Goal: Task Accomplishment & Management: Use online tool/utility

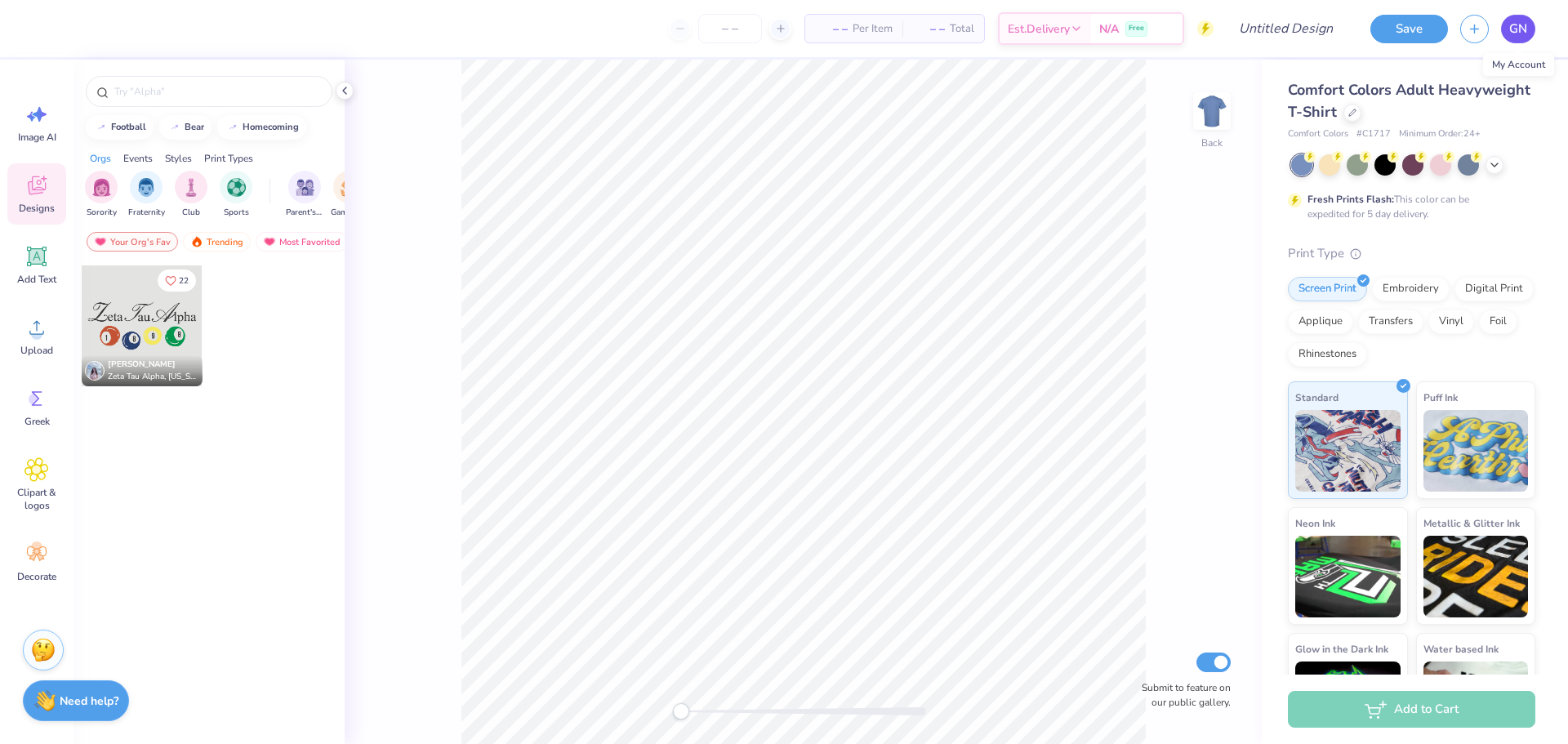
click at [1516, 35] on span "GN" at bounding box center [1518, 29] width 18 height 19
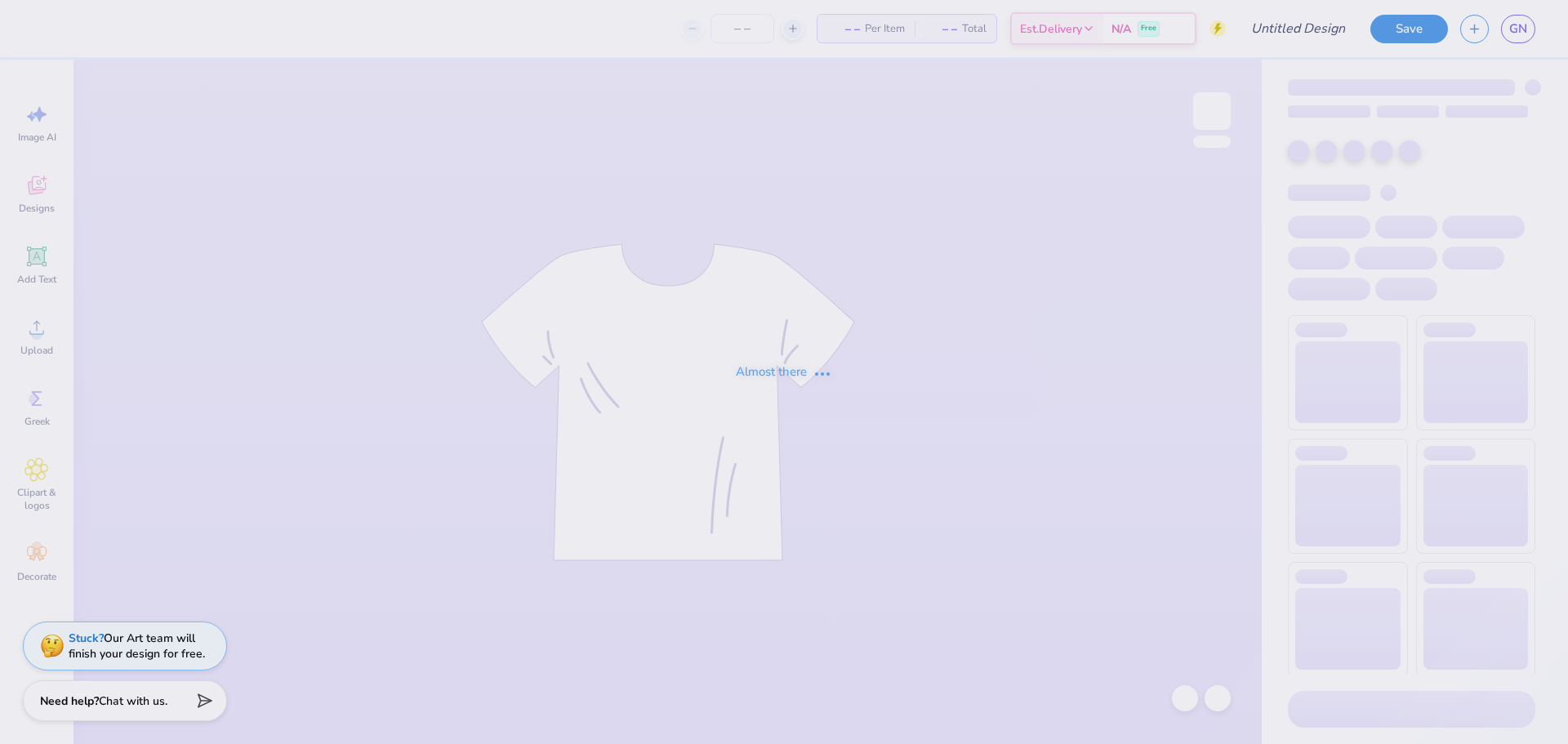
type input "BUKL Merch Mockup"
type input "38"
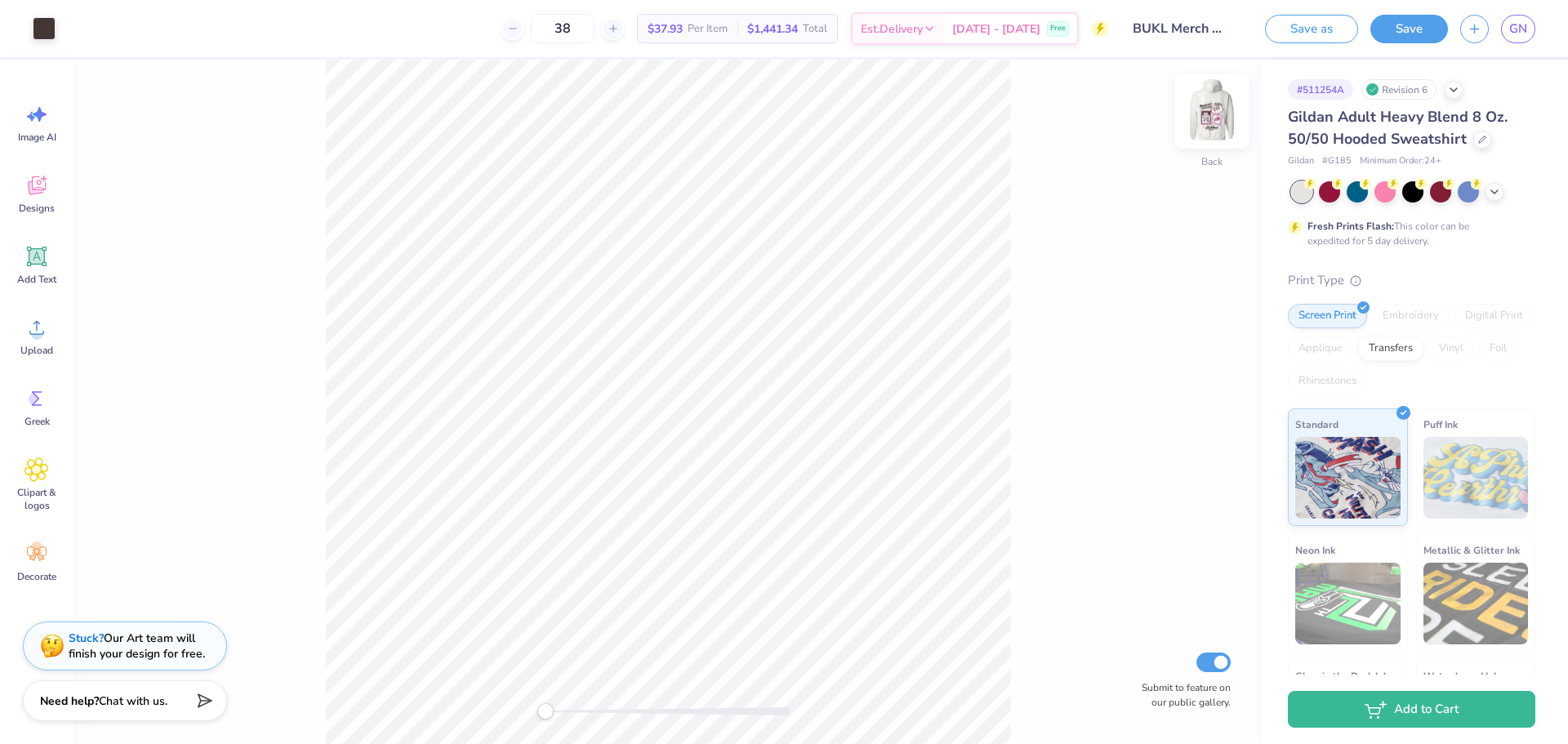
click at [1207, 104] on img at bounding box center [1211, 110] width 65 height 65
type input "12.87"
type input "14.23"
type input "7.35"
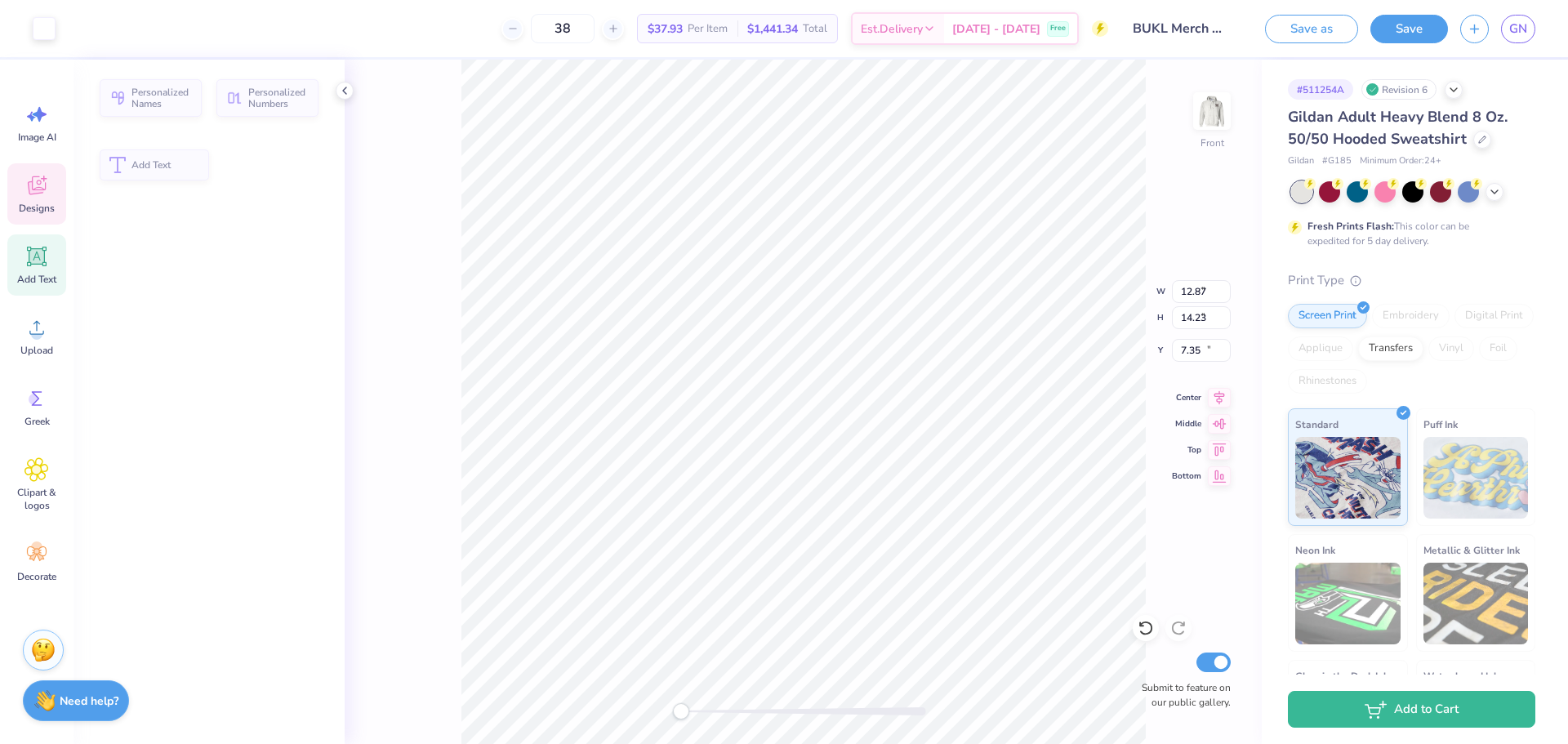
type input "2.81"
type input "1.32"
type input "12.60"
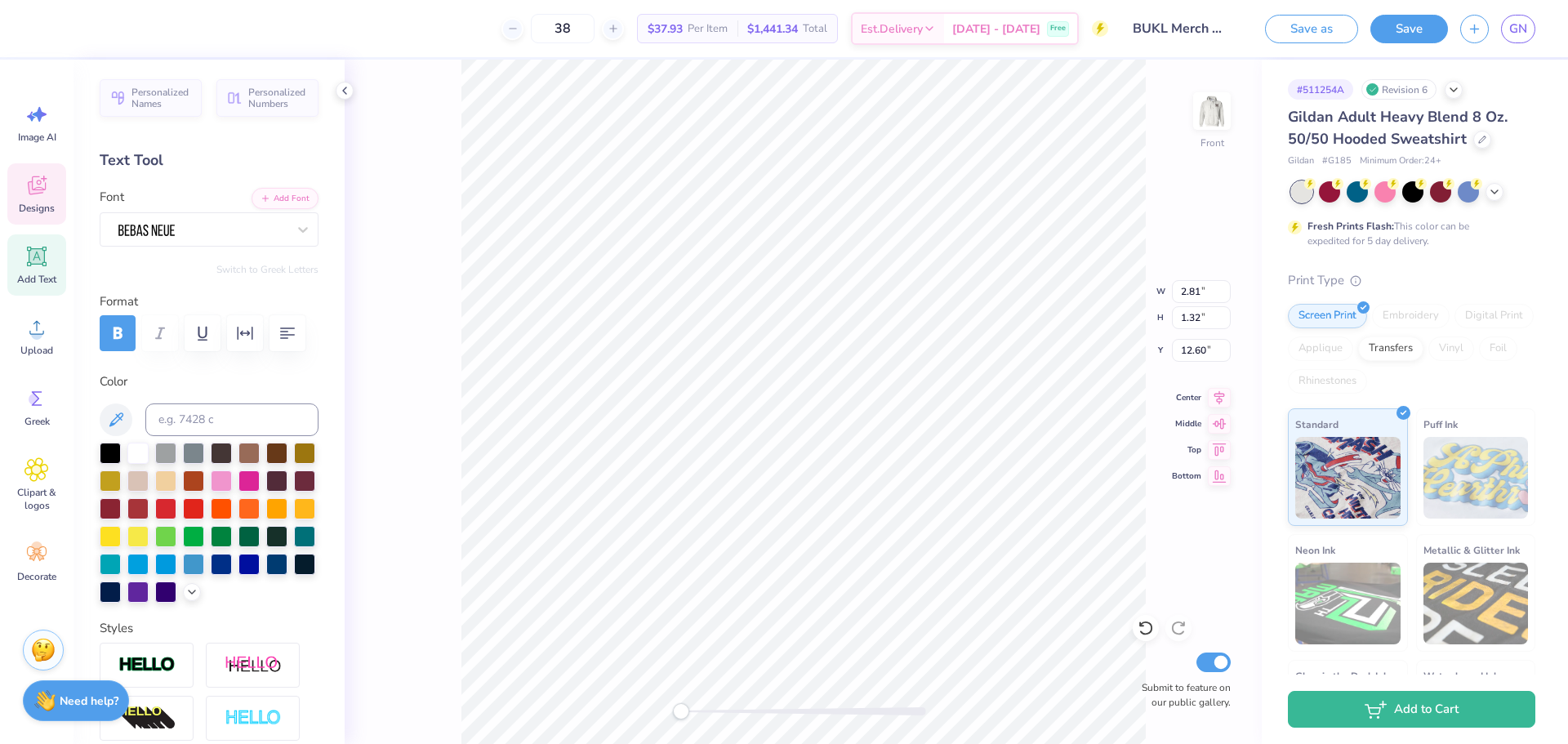
type textarea "BKLC"
click at [859, 692] on li "Send Backward" at bounding box center [811, 692] width 128 height 32
click at [844, 718] on li "Send to Back" at bounding box center [827, 723] width 128 height 32
type input "6.12"
type input "4.43"
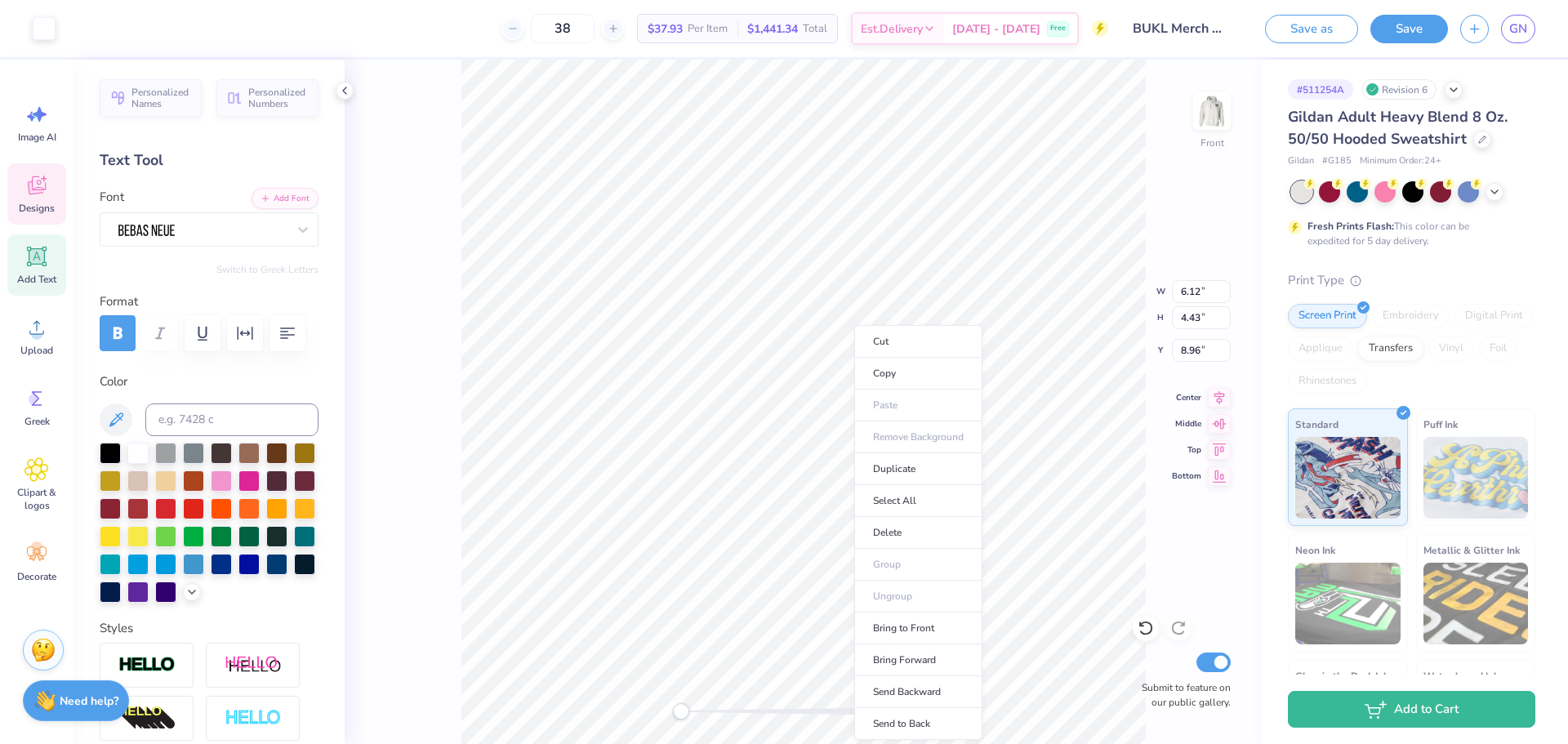
type input "8.96"
click at [957, 721] on li "Send to Back" at bounding box center [918, 723] width 128 height 32
type input "5.57"
type input "13.48"
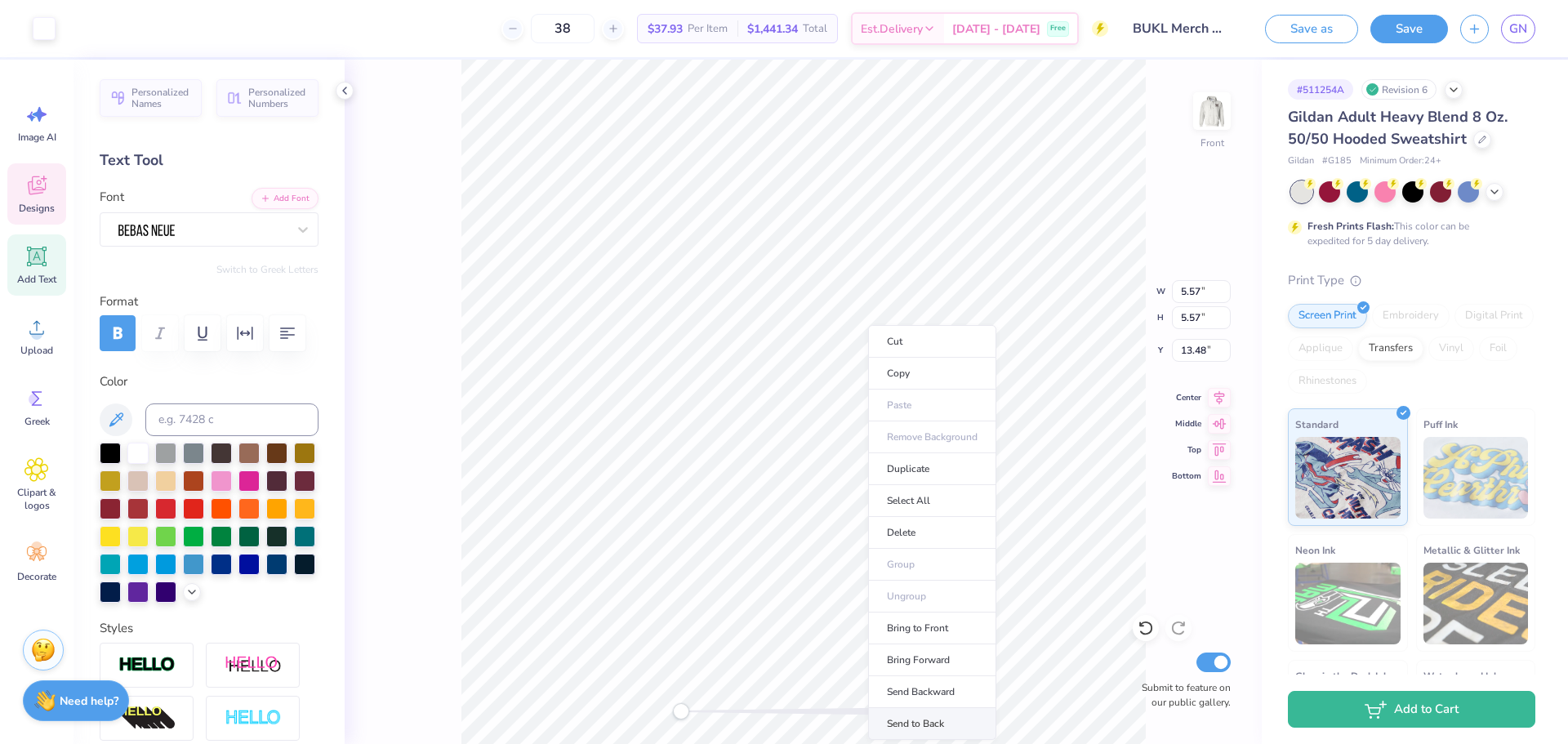
click at [941, 733] on li "Send to Back" at bounding box center [932, 723] width 128 height 32
type textarea "club"
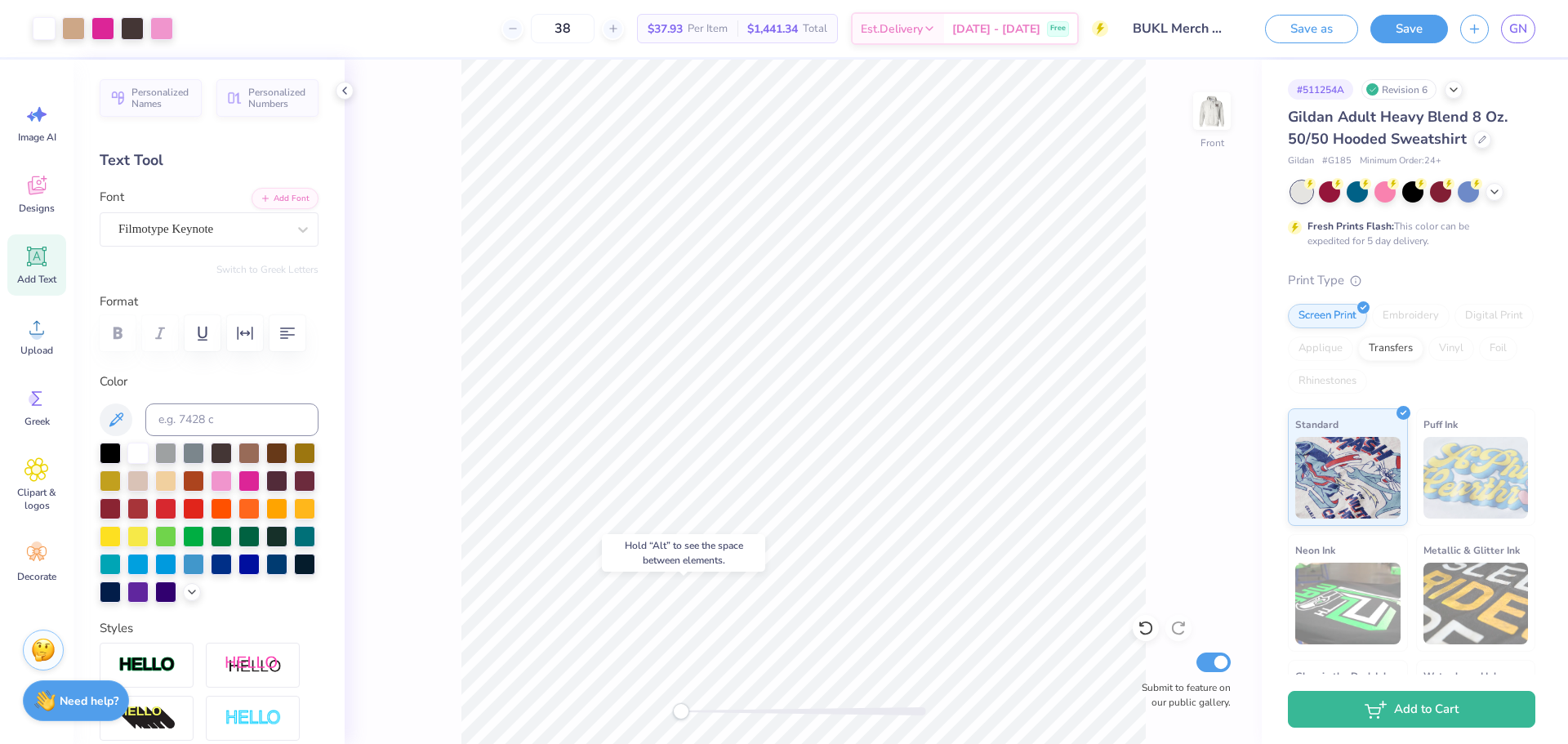
click at [690, 708] on div at bounding box center [803, 710] width 245 height 8
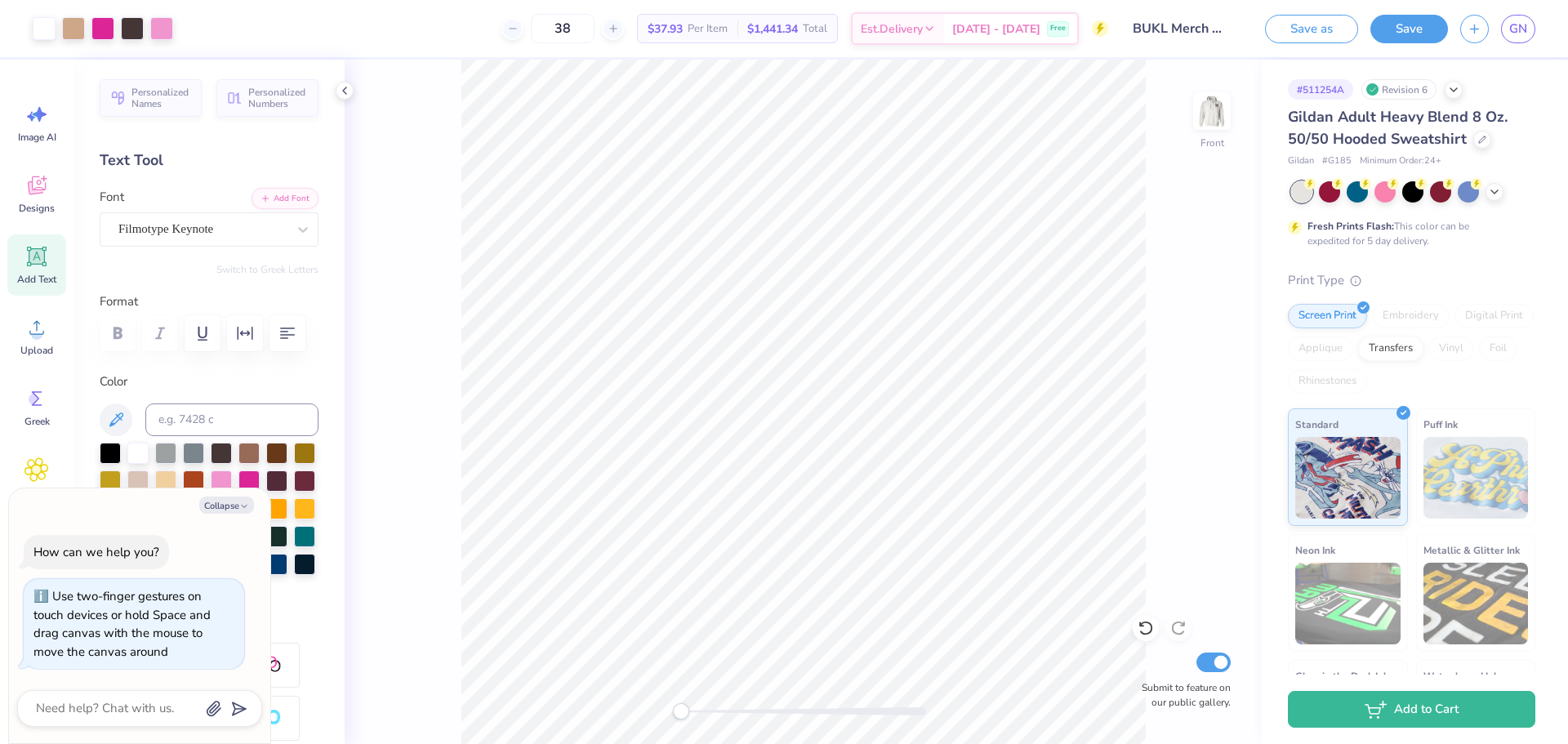
click at [670, 711] on div "Front Submit to feature on our public gallery." at bounding box center [802, 401] width 917 height 684
click at [706, 711] on div at bounding box center [803, 710] width 245 height 8
click at [706, 711] on div "Accessibility label" at bounding box center [706, 711] width 16 height 16
click at [369, 549] on div "Front Submit to feature on our public gallery." at bounding box center [802, 401] width 917 height 684
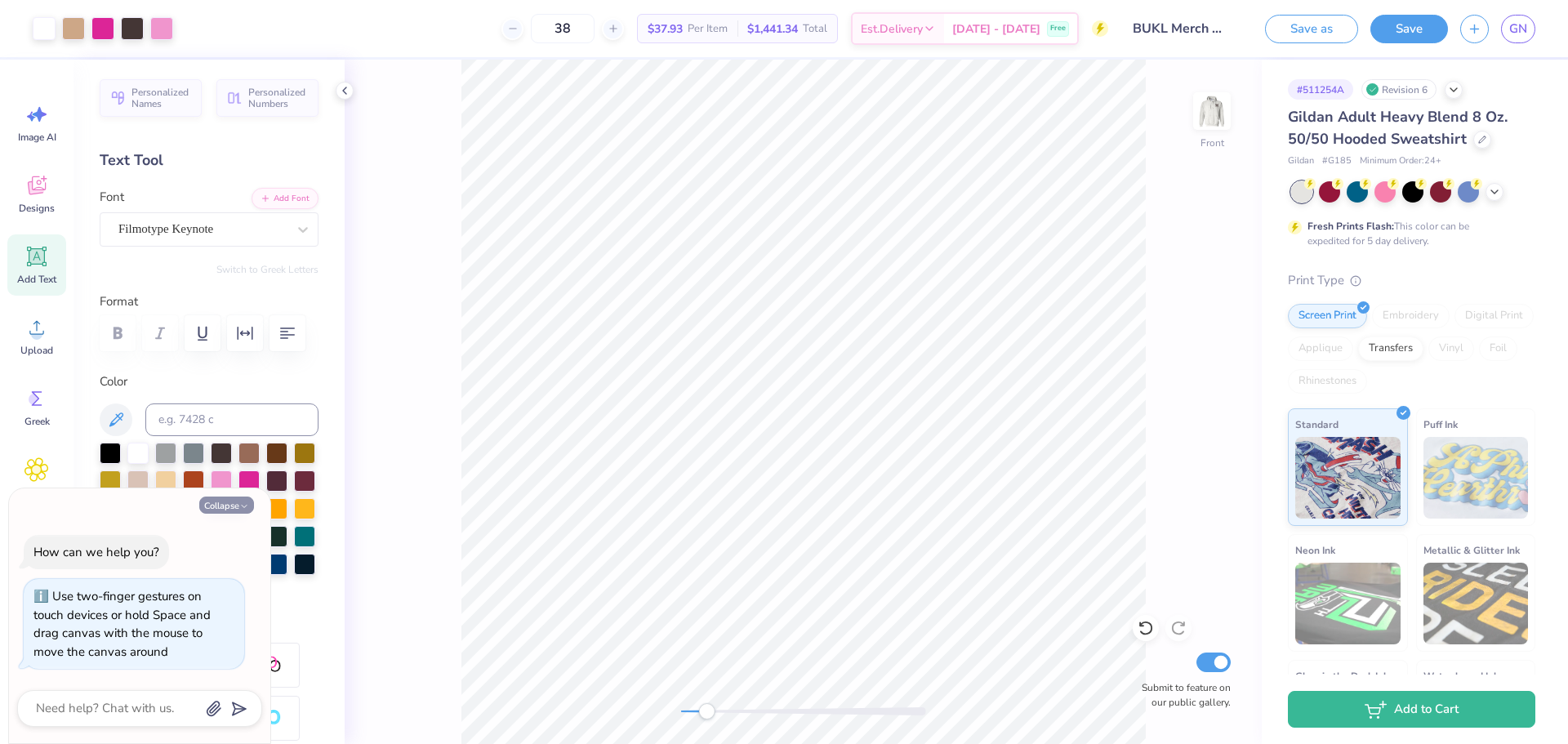
click at [245, 502] on icon "button" at bounding box center [244, 506] width 10 height 10
type textarea "x"
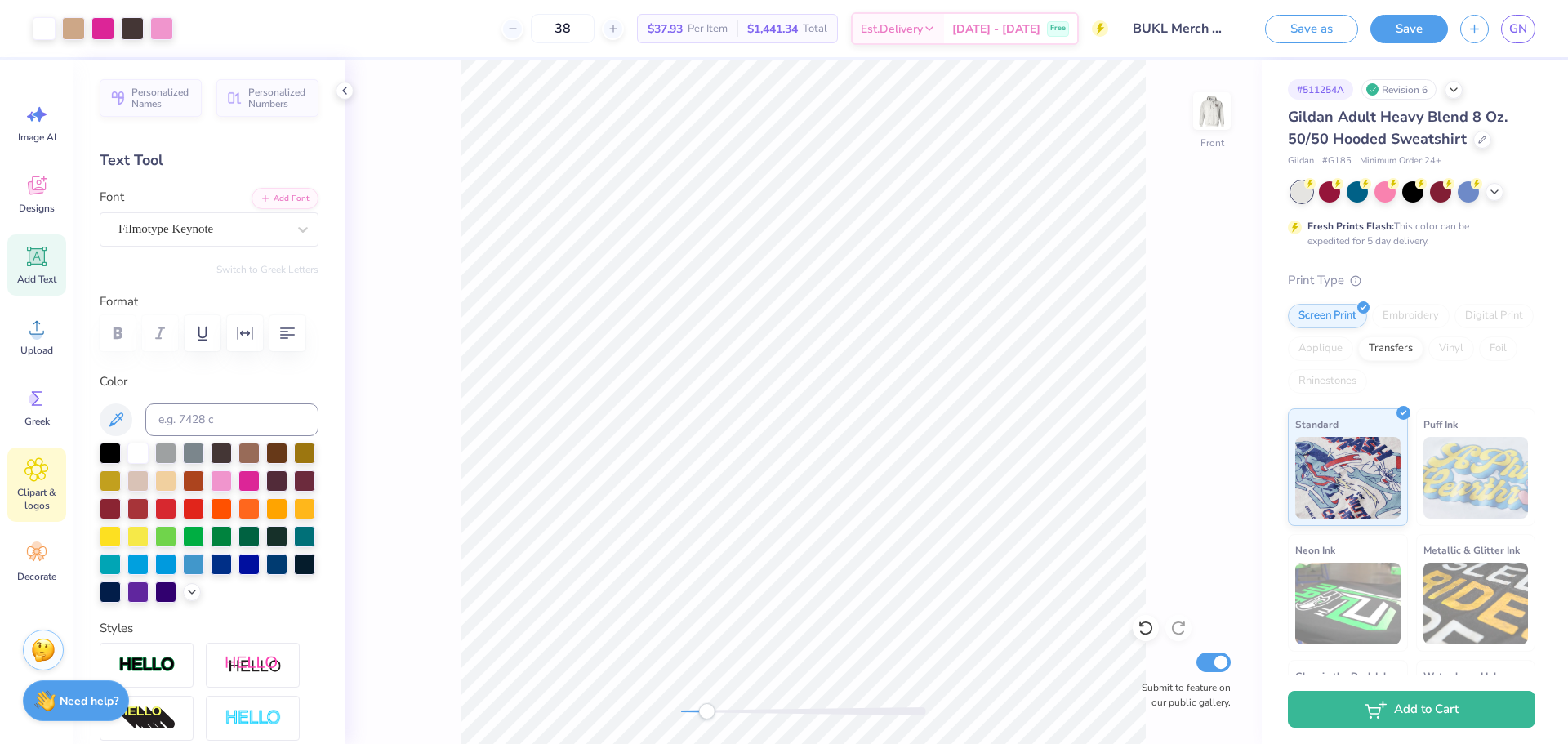
click at [39, 473] on icon at bounding box center [36, 469] width 10 height 10
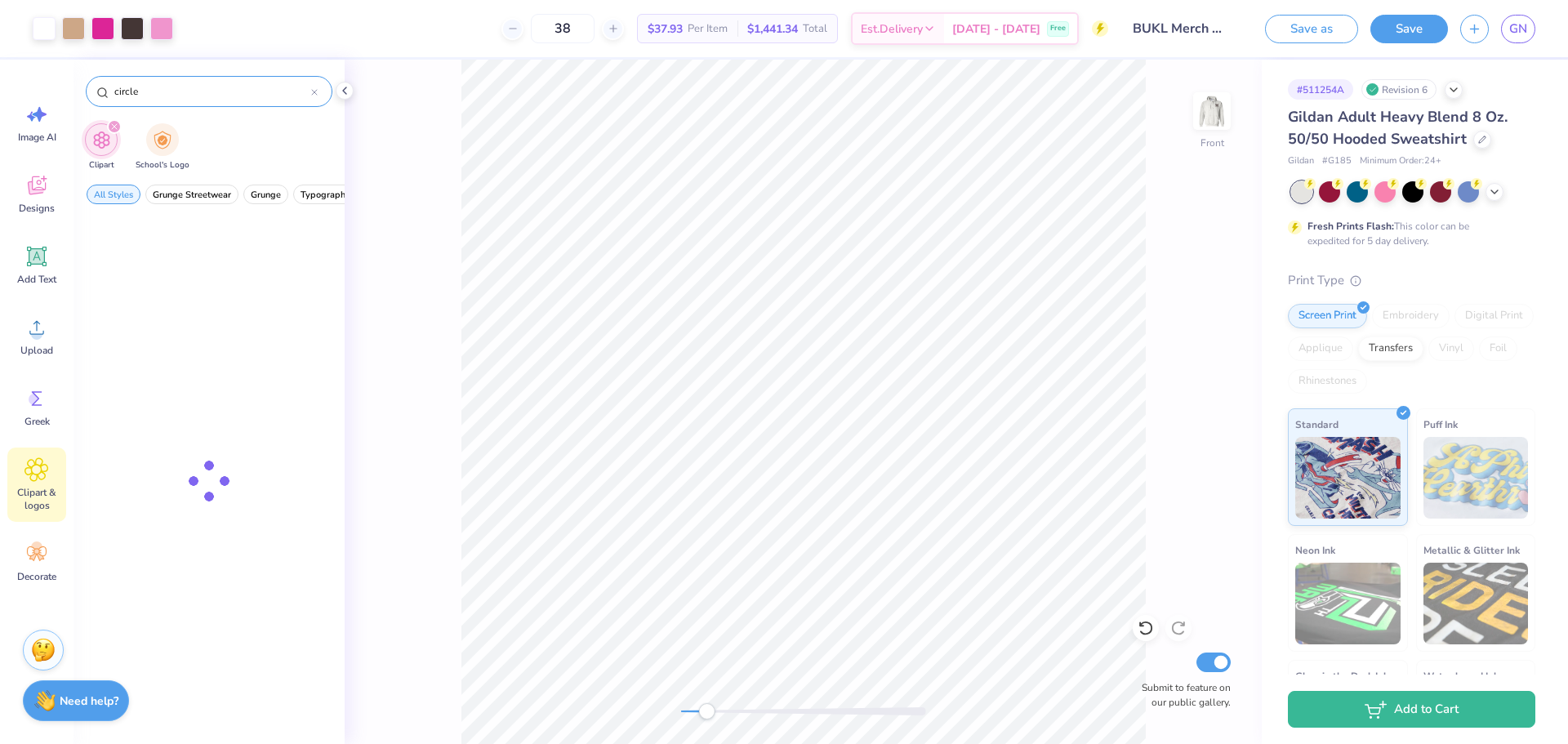
type input "circle"
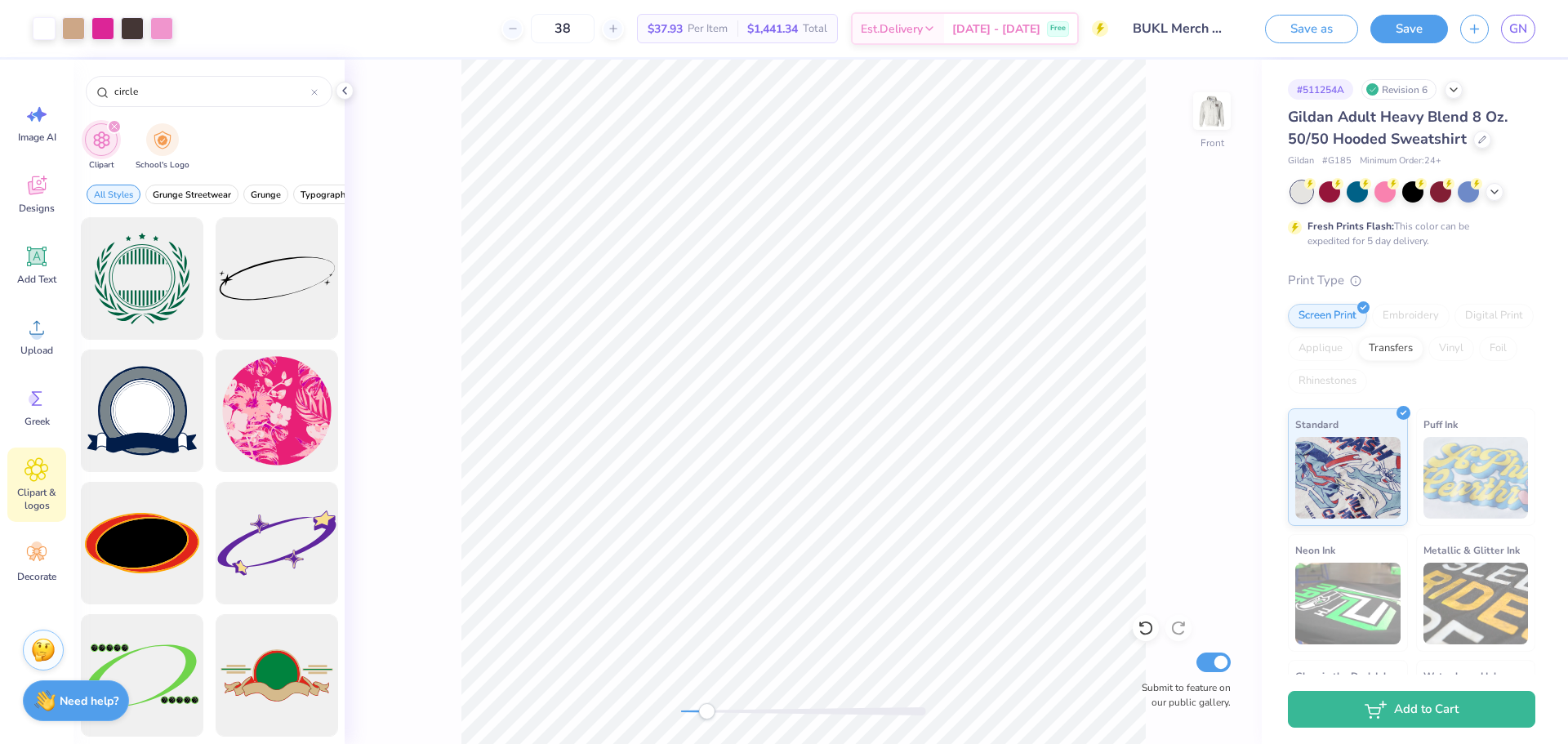
click at [422, 497] on div "Front Submit to feature on our public gallery." at bounding box center [802, 401] width 917 height 684
click at [361, 130] on div "Front Submit to feature on our public gallery." at bounding box center [802, 401] width 917 height 684
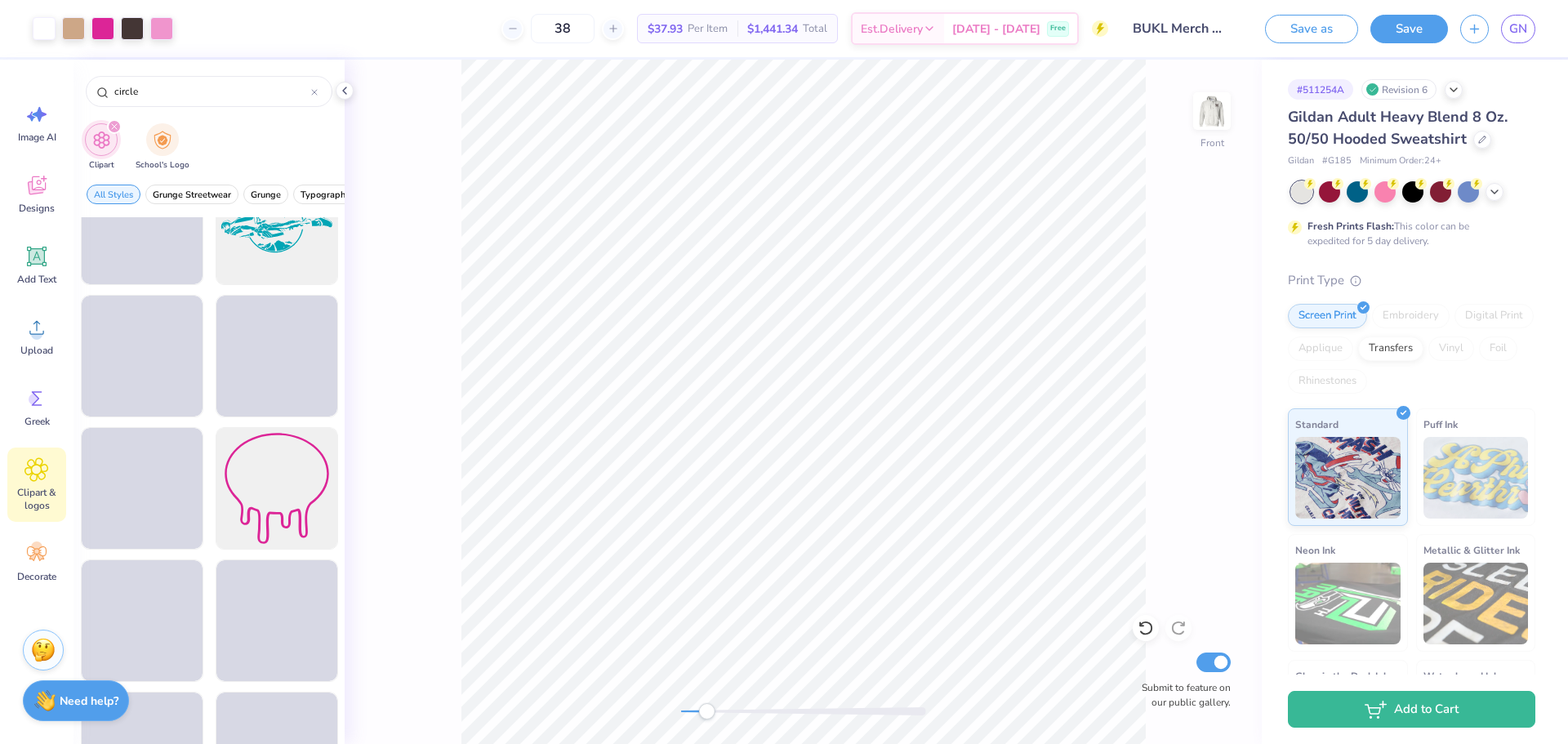
scroll to position [3759, 0]
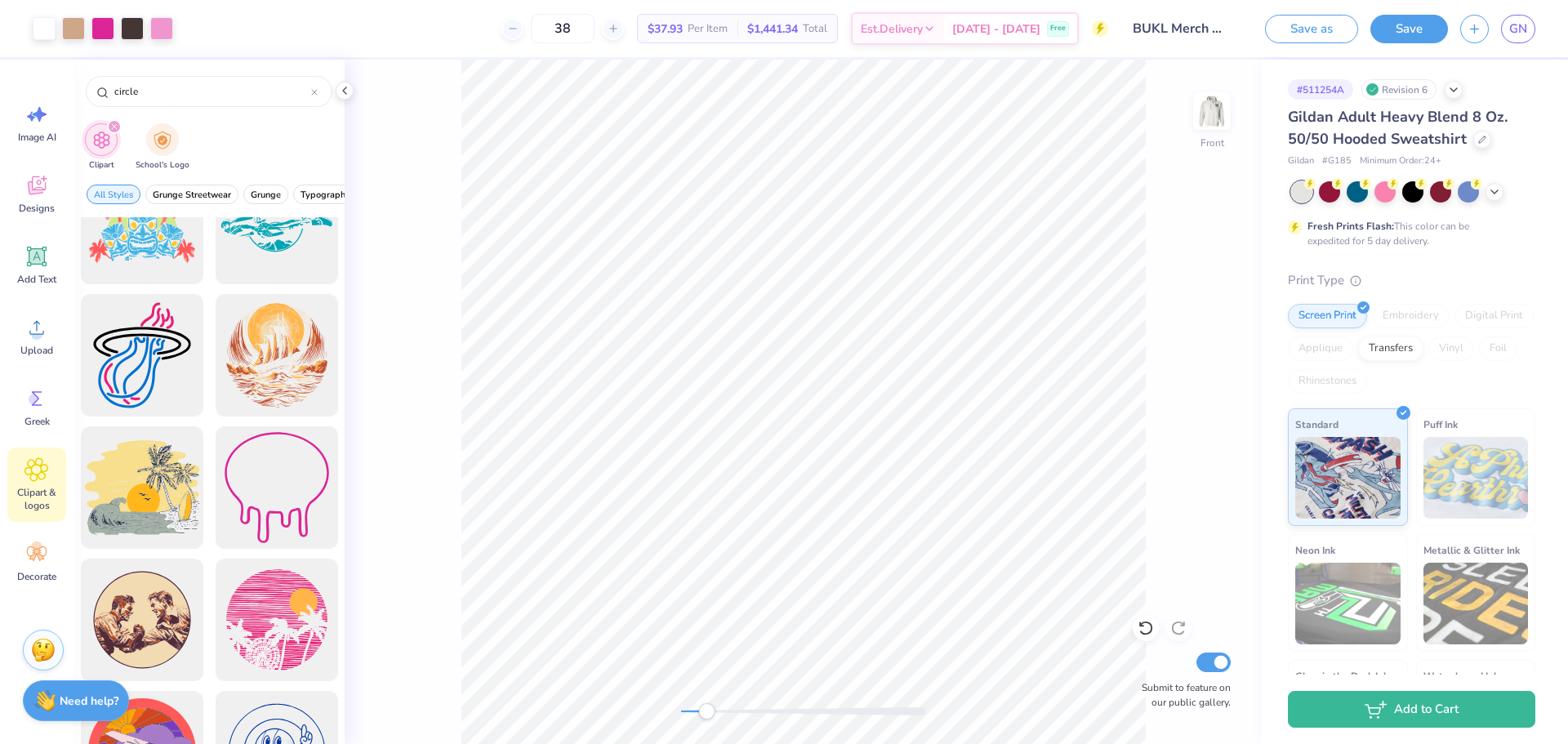
click at [719, 713] on div at bounding box center [803, 710] width 245 height 8
click at [728, 715] on div "Accessibility label" at bounding box center [727, 711] width 16 height 16
click at [35, 266] on icon at bounding box center [36, 257] width 24 height 24
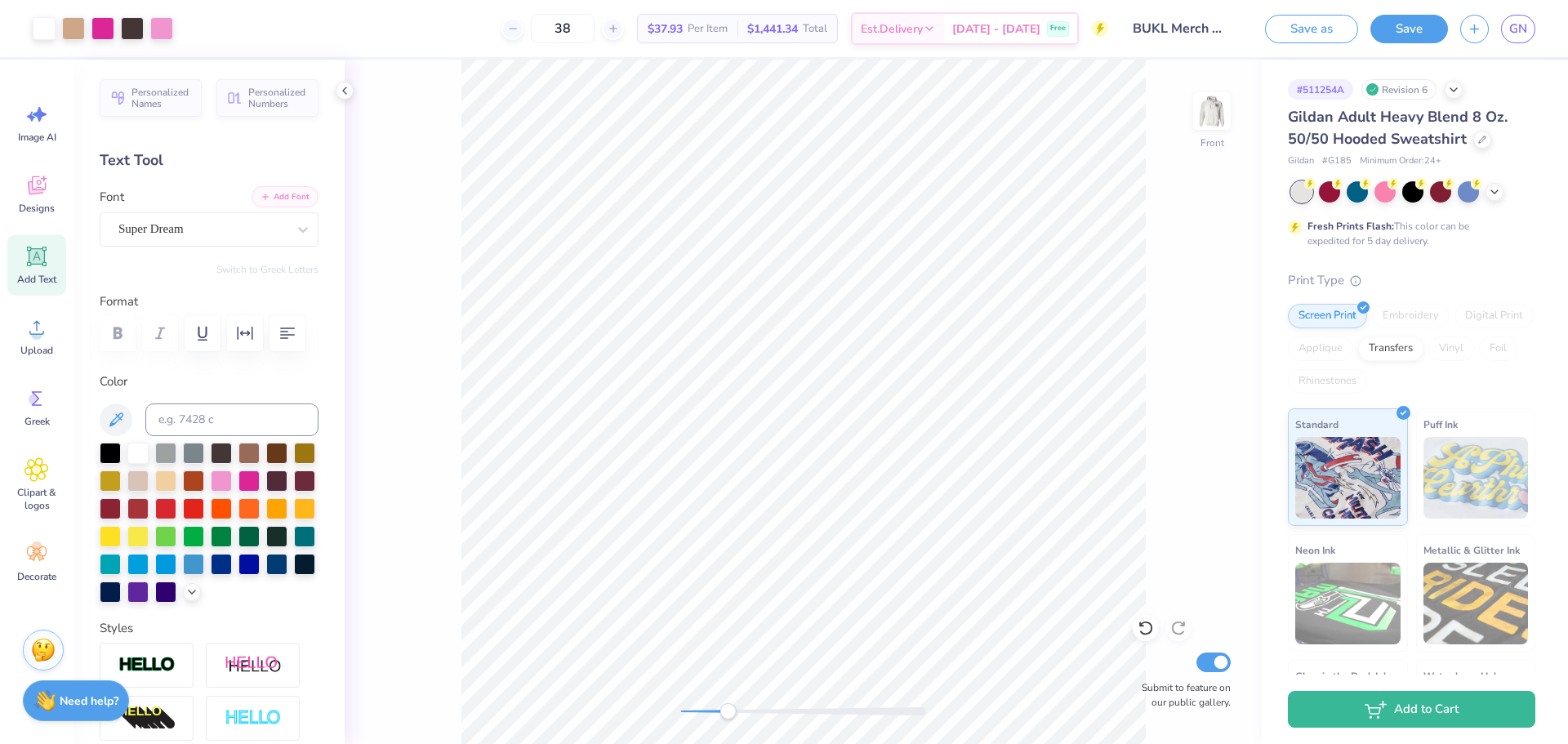
click at [290, 197] on button "Add Font" at bounding box center [284, 197] width 67 height 21
click at [440, 217] on div "Front Submit to feature on our public gallery." at bounding box center [802, 401] width 917 height 684
click at [706, 705] on div at bounding box center [803, 711] width 245 height 16
click at [56, 258] on div "Add Text" at bounding box center [36, 264] width 59 height 62
type textarea "T"
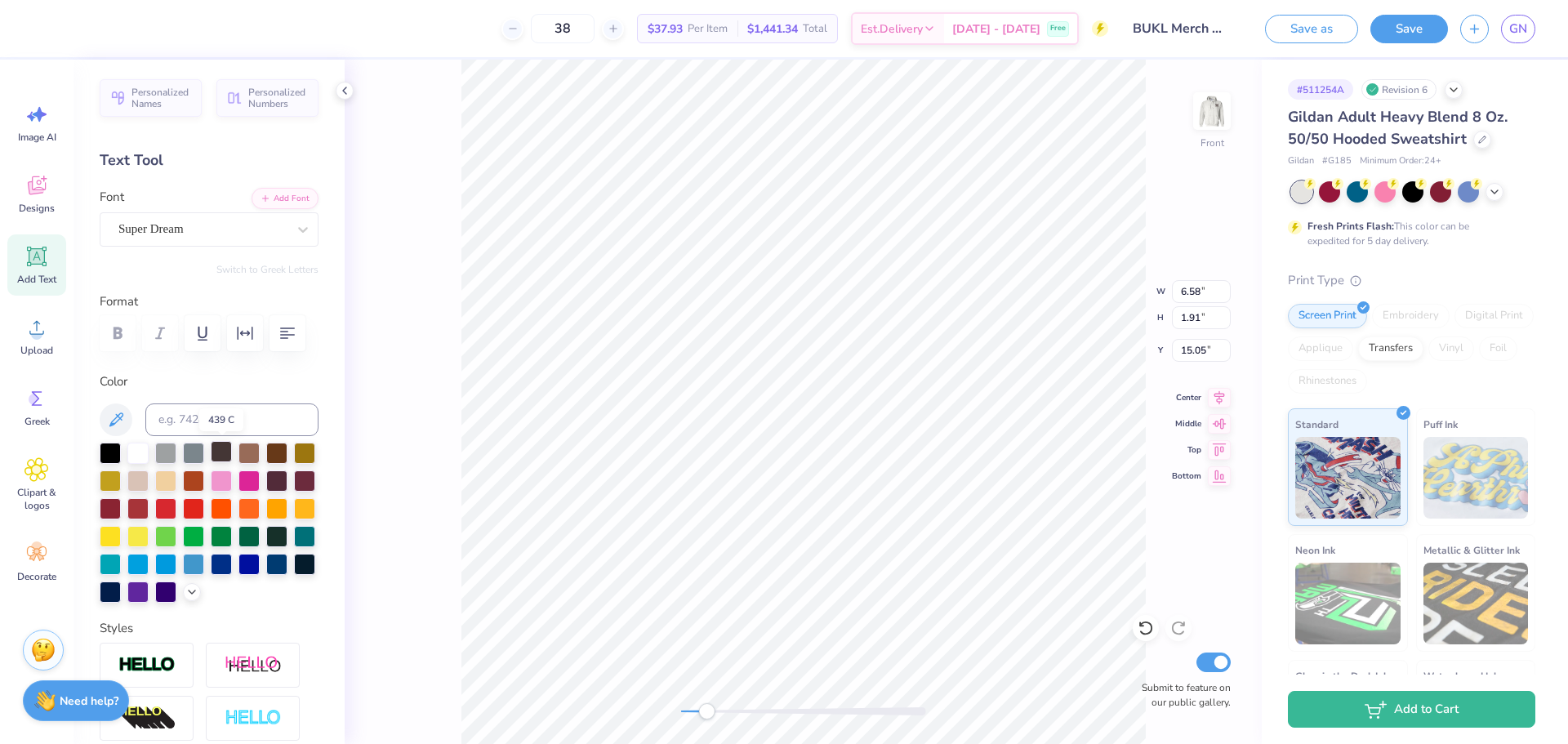
type textarea "l"
click at [228, 453] on div at bounding box center [221, 451] width 21 height 21
click at [725, 710] on div at bounding box center [803, 710] width 245 height 8
click at [676, 474] on li "Duplicate" at bounding box center [693, 469] width 128 height 32
type input "15.83"
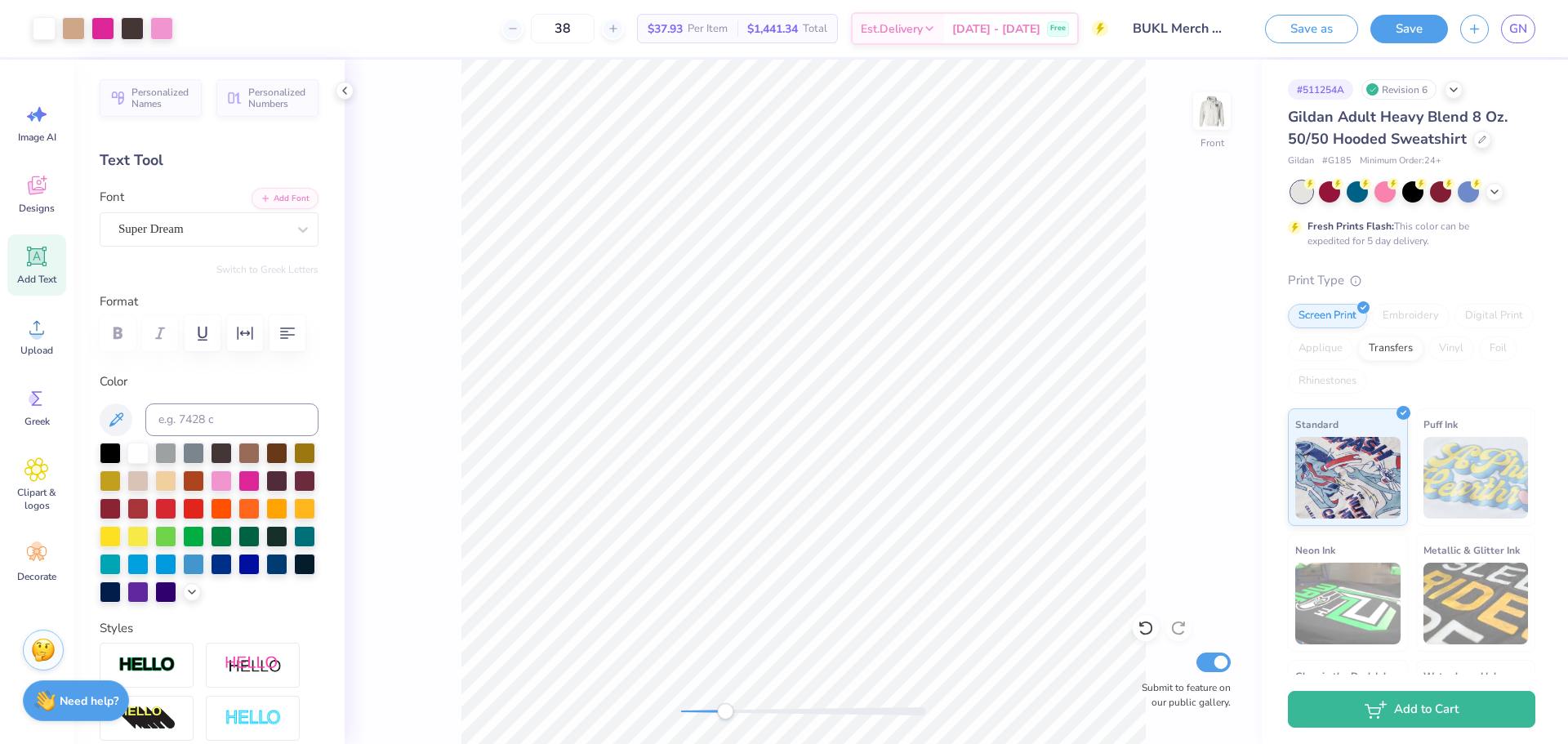
click at [733, 711] on div at bounding box center [803, 710] width 245 height 8
click at [741, 708] on div at bounding box center [803, 710] width 245 height 8
click at [617, 461] on li "Duplicate" at bounding box center [656, 469] width 128 height 32
type input "15.96"
click at [433, 467] on div "Front W 0.92 0.92 " H 0.81 0.81 " Y 15.96 15.96 " Center Middle Top Bottom Subm…" at bounding box center [802, 401] width 917 height 684
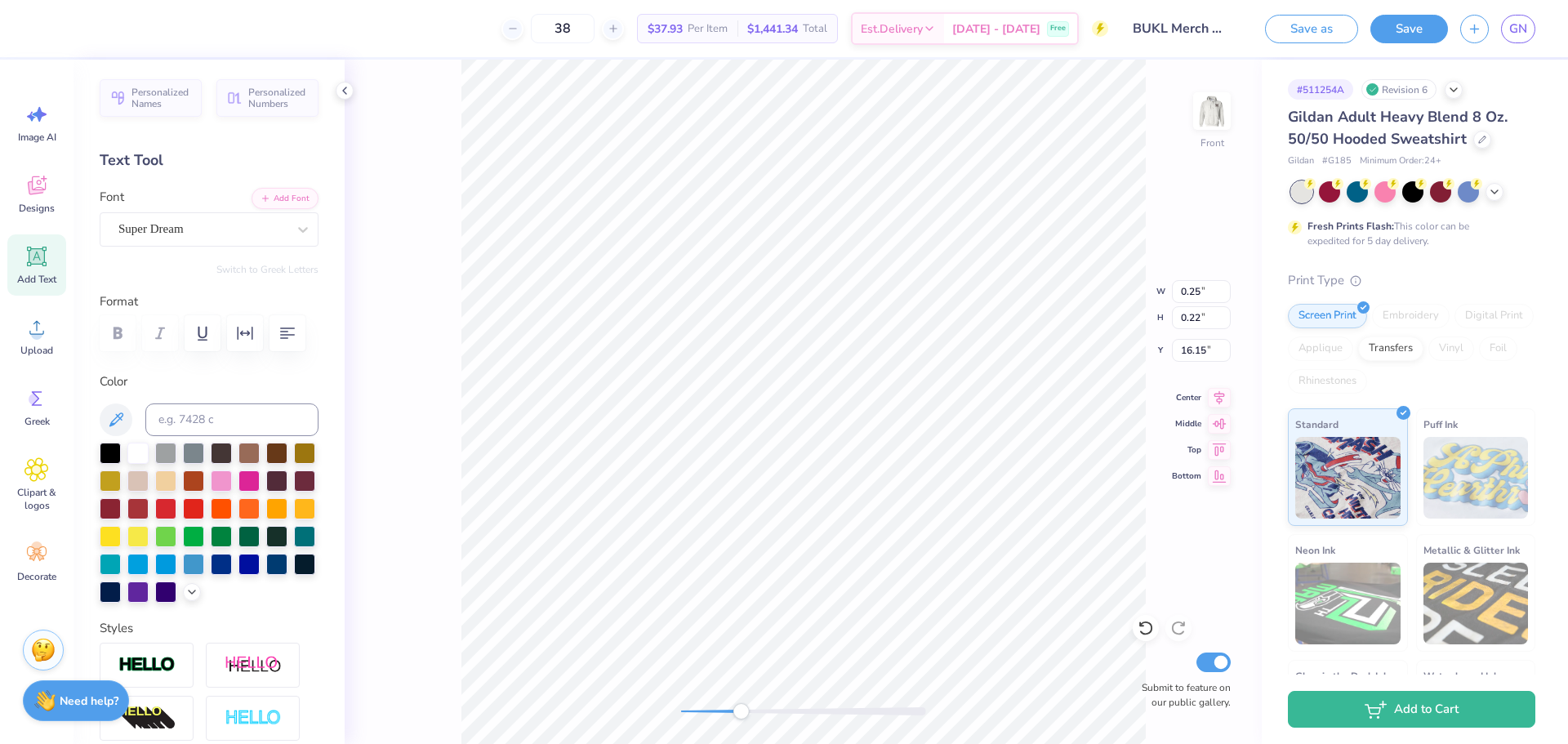
click at [454, 424] on div "Front W 0.25 0.25 " H 0.22 0.22 " Y 16.15 16.15 " Center Middle Top Bottom Subm…" at bounding box center [802, 401] width 917 height 684
click at [406, 390] on div "Front W 0.28 0.28 " H 0.28 0.28 " Y 15.03 15.03 " Center Middle Top Bottom Subm…" at bounding box center [802, 401] width 917 height 684
type input "0.28"
click at [413, 374] on div "Front W 0.28 0.28 " H 0.28 0.28 " Y 14.96 14.96 " Center Middle Top Bottom Subm…" at bounding box center [802, 401] width 917 height 684
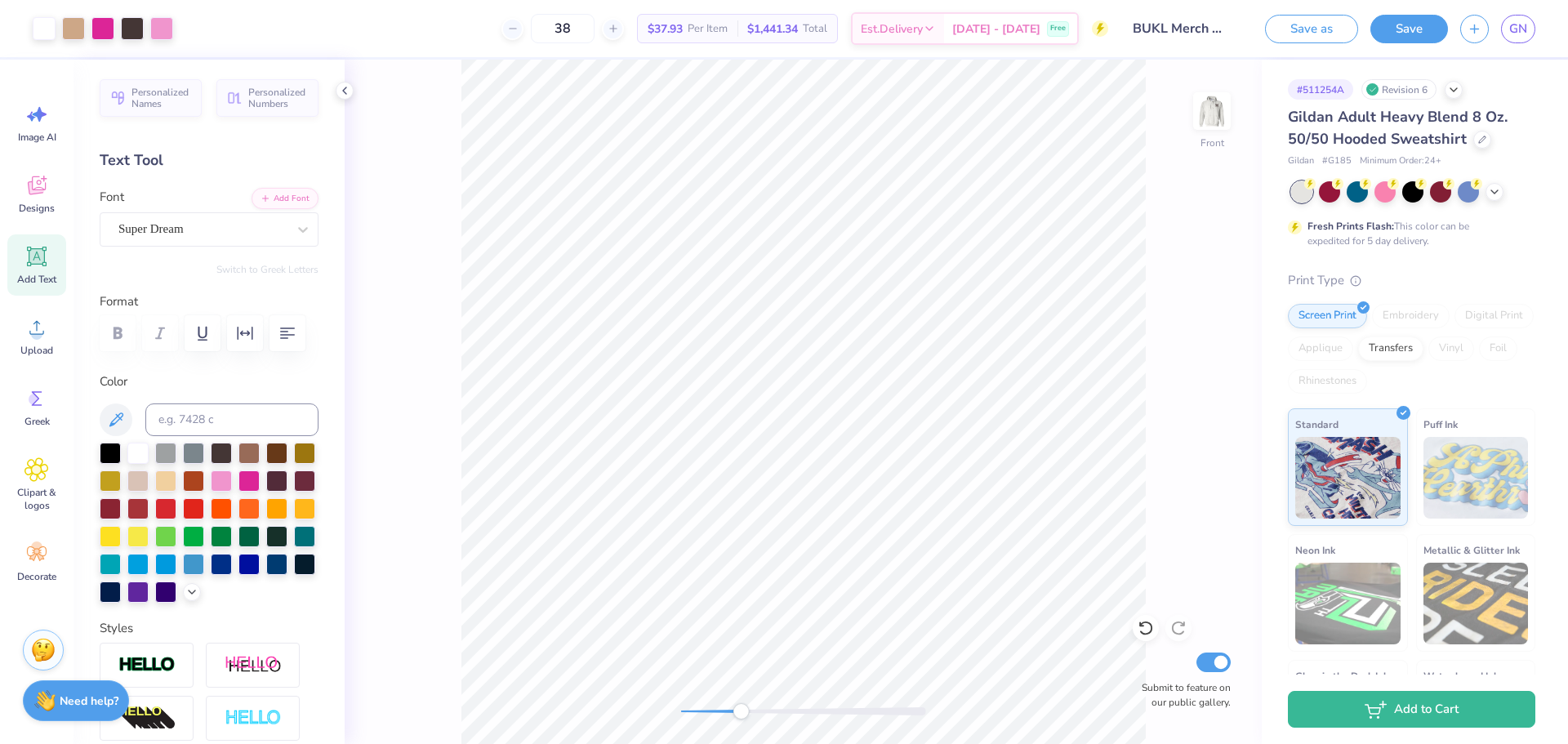
click at [830, 711] on div at bounding box center [803, 710] width 245 height 8
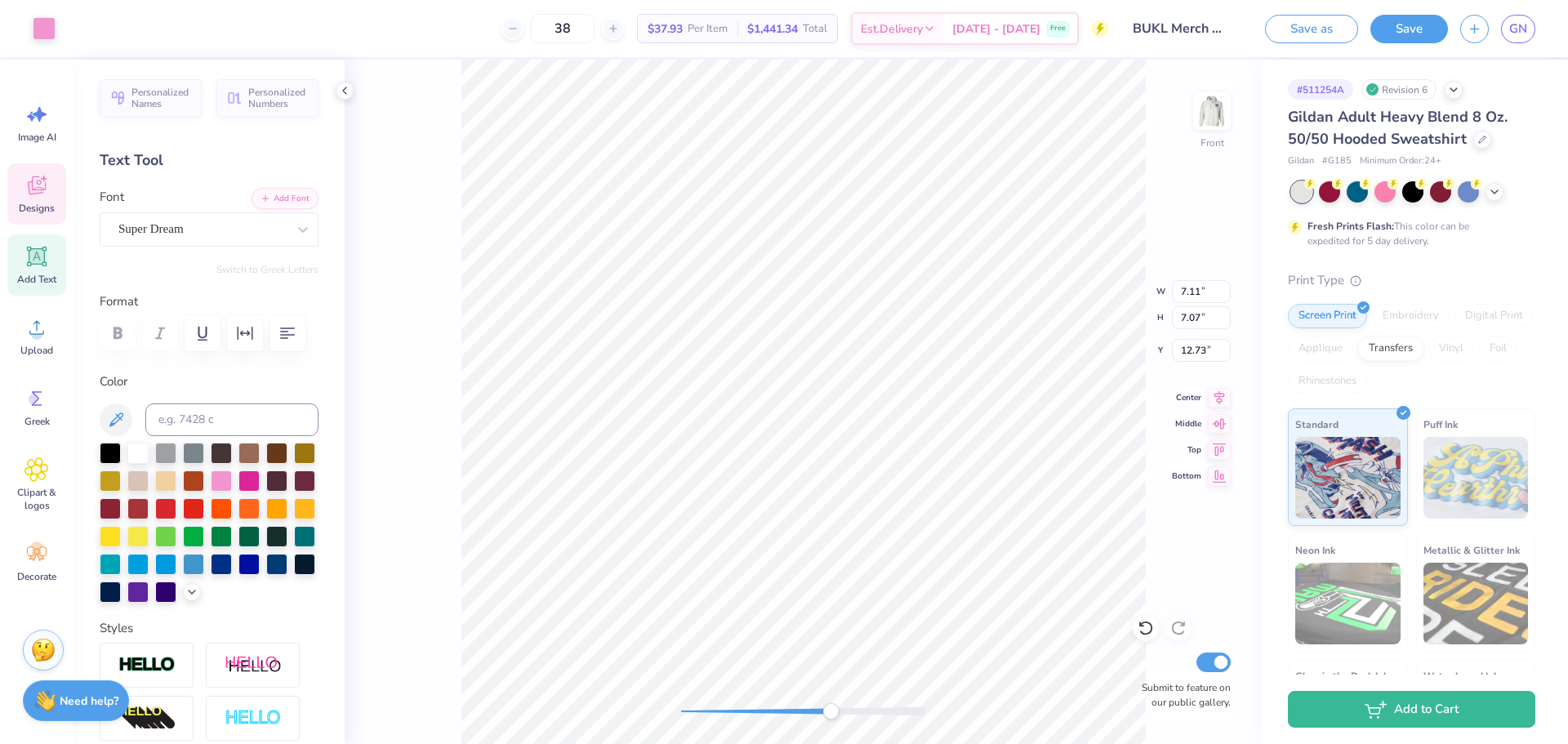
type input "7.11"
type input "7.07"
type input "12.73"
type input "0.26"
type input "0.34"
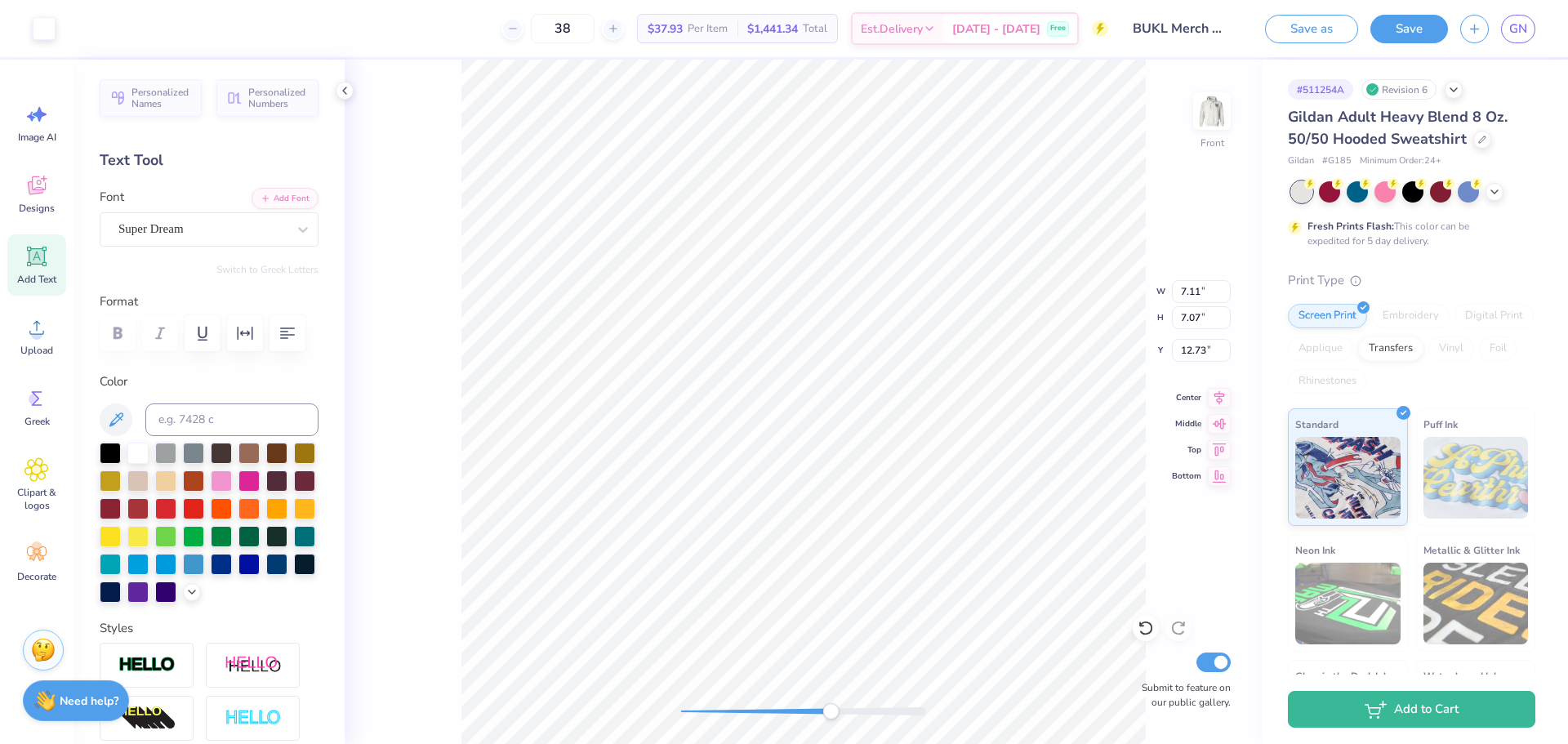
type input "15.17"
click at [1140, 634] on icon at bounding box center [1145, 628] width 16 height 16
click at [1145, 639] on div at bounding box center [1146, 628] width 26 height 26
click at [1147, 636] on icon at bounding box center [1145, 628] width 16 height 16
click at [1144, 640] on div at bounding box center [1146, 628] width 26 height 26
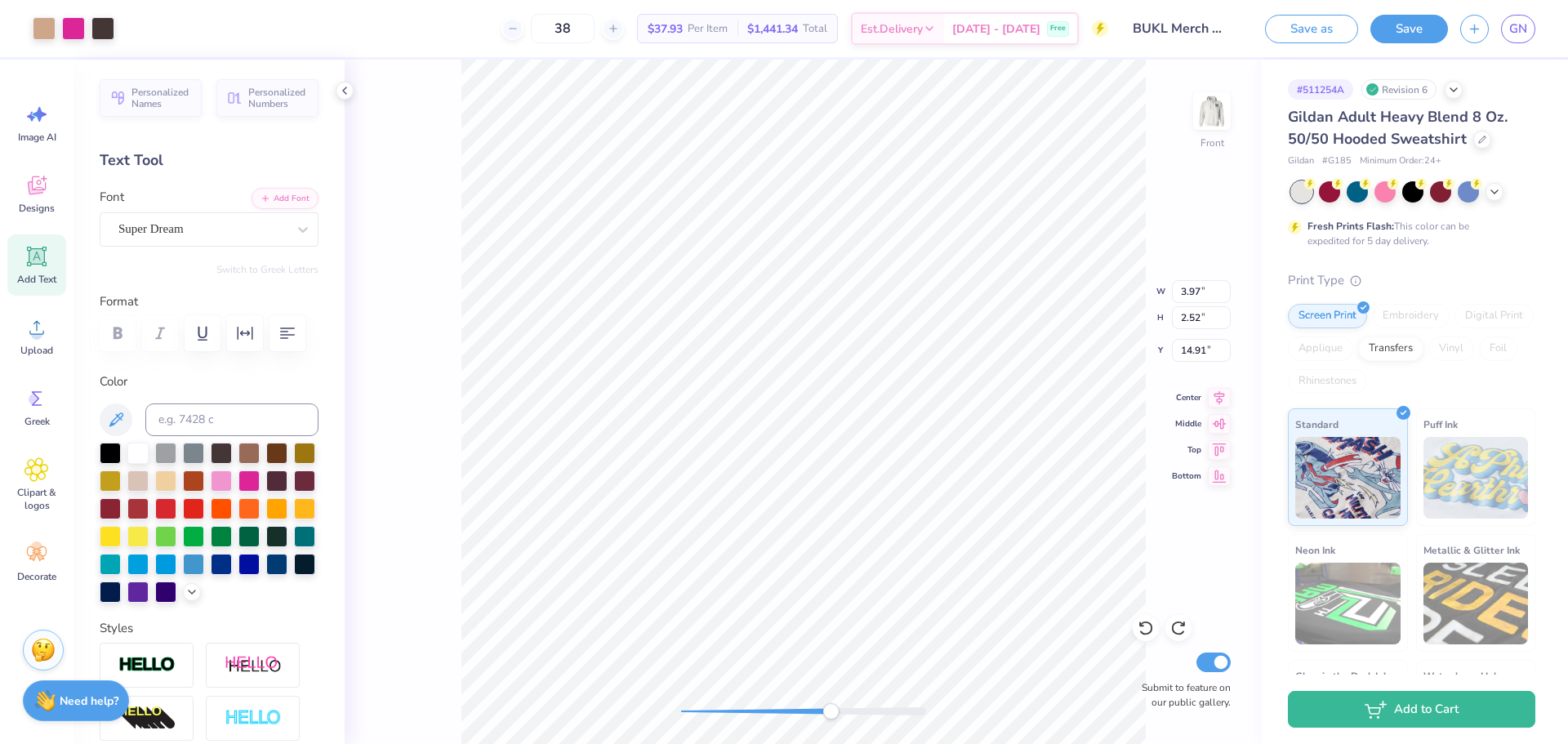
click at [785, 708] on div at bounding box center [803, 710] width 245 height 8
click at [768, 715] on div at bounding box center [803, 710] width 245 height 8
click at [1147, 629] on icon at bounding box center [1145, 628] width 16 height 16
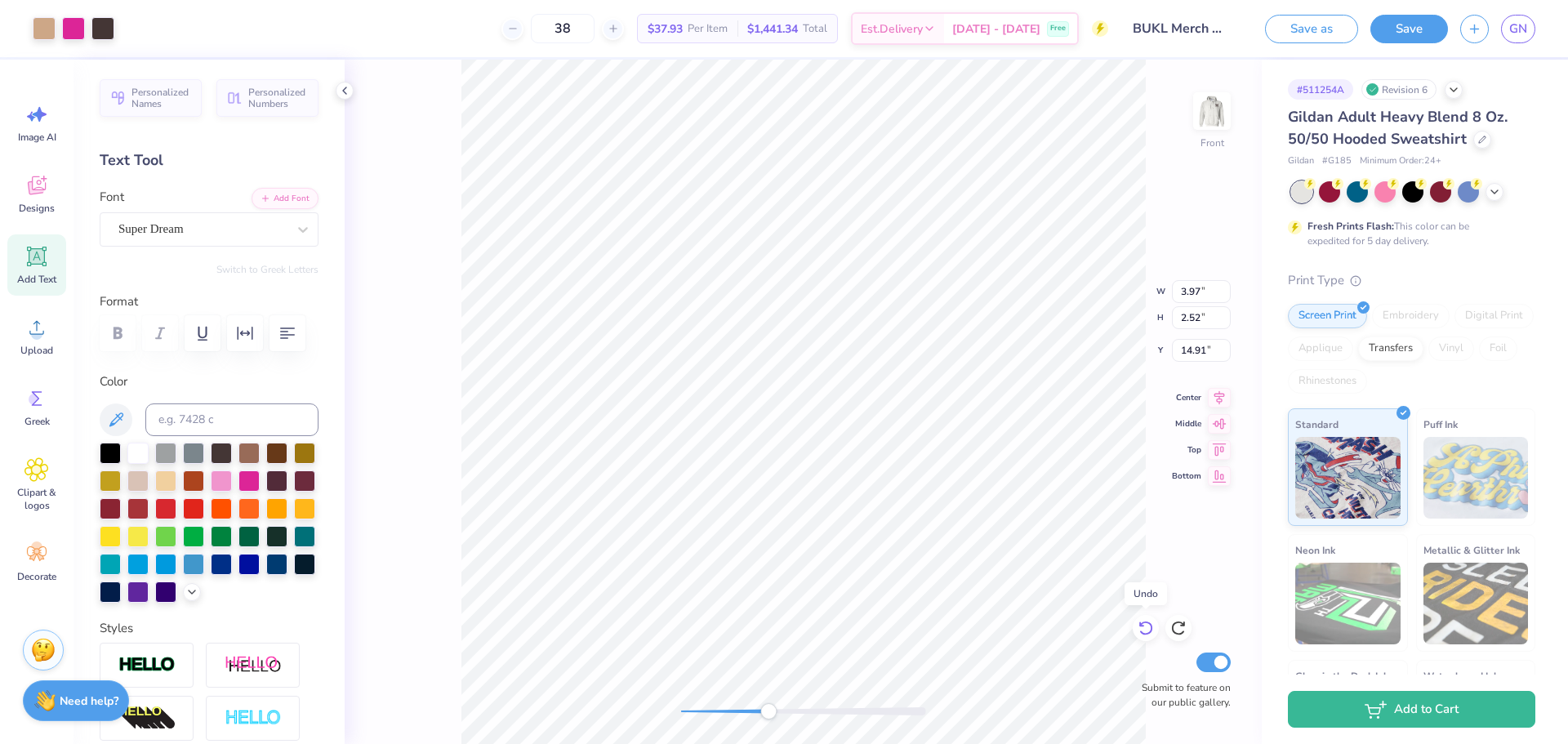
click at [1147, 629] on icon at bounding box center [1145, 628] width 16 height 16
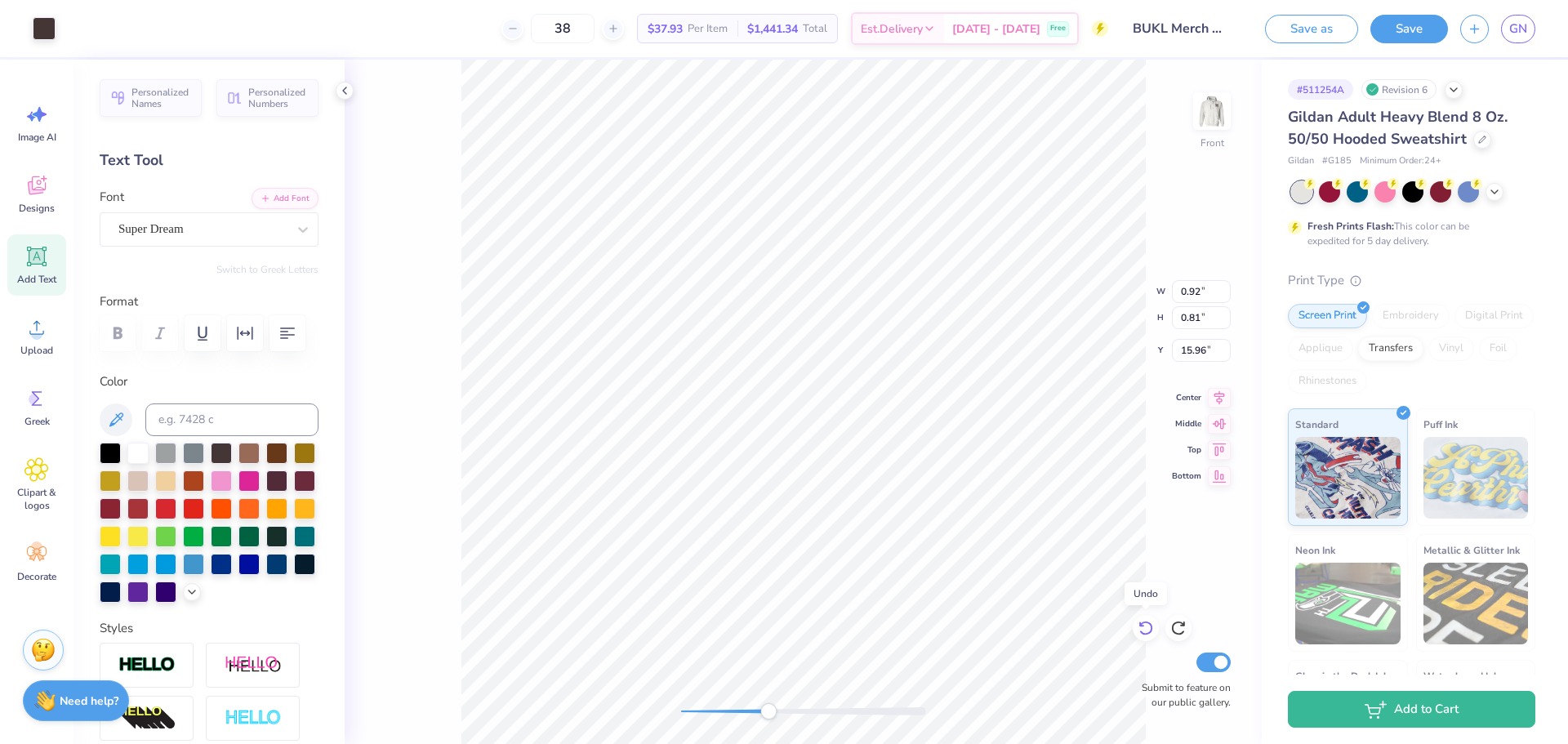
type input "0.92"
type input "0.81"
type input "15.96"
click at [1147, 629] on icon at bounding box center [1145, 628] width 16 height 16
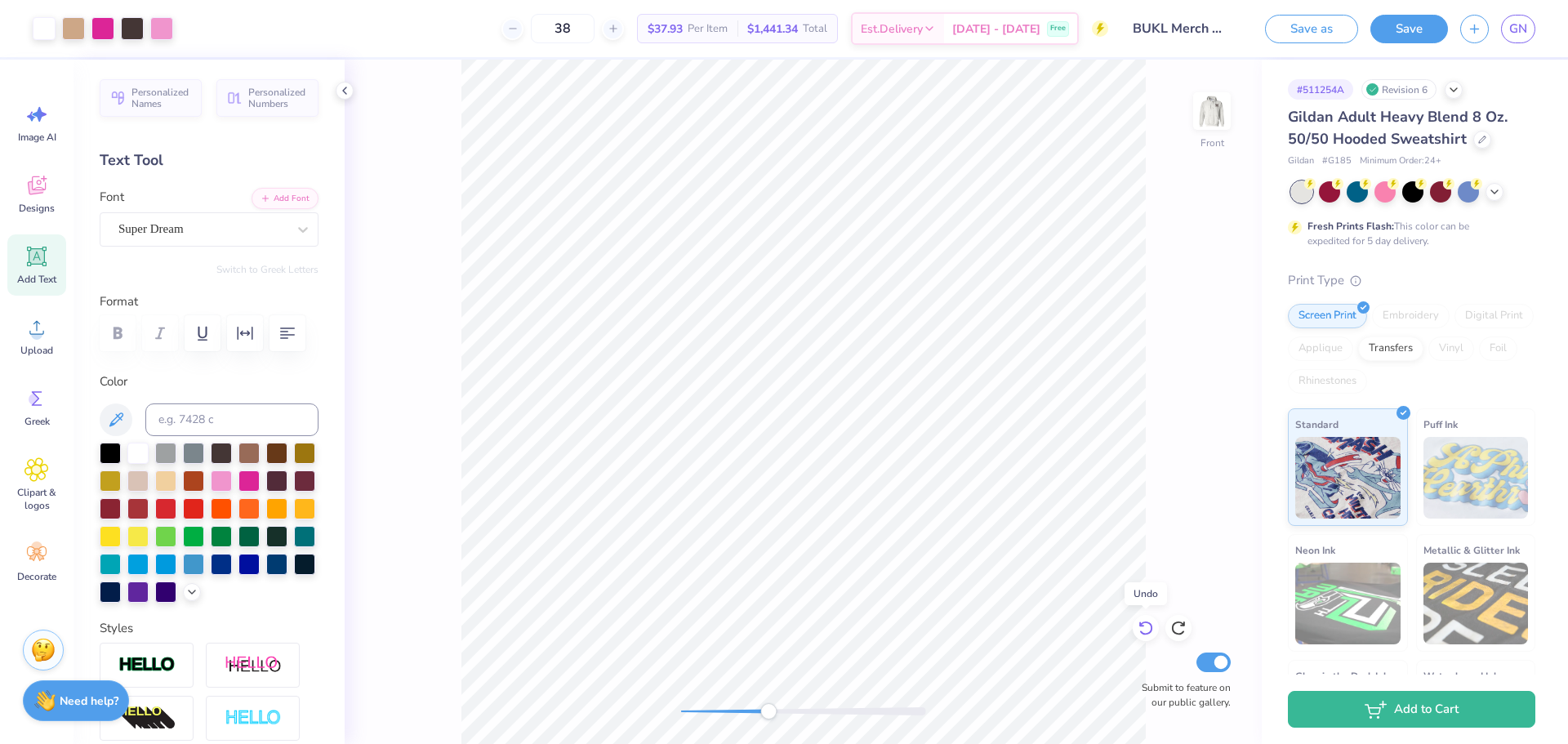
click at [1147, 629] on icon at bounding box center [1145, 628] width 16 height 16
click at [755, 711] on div at bounding box center [803, 710] width 245 height 8
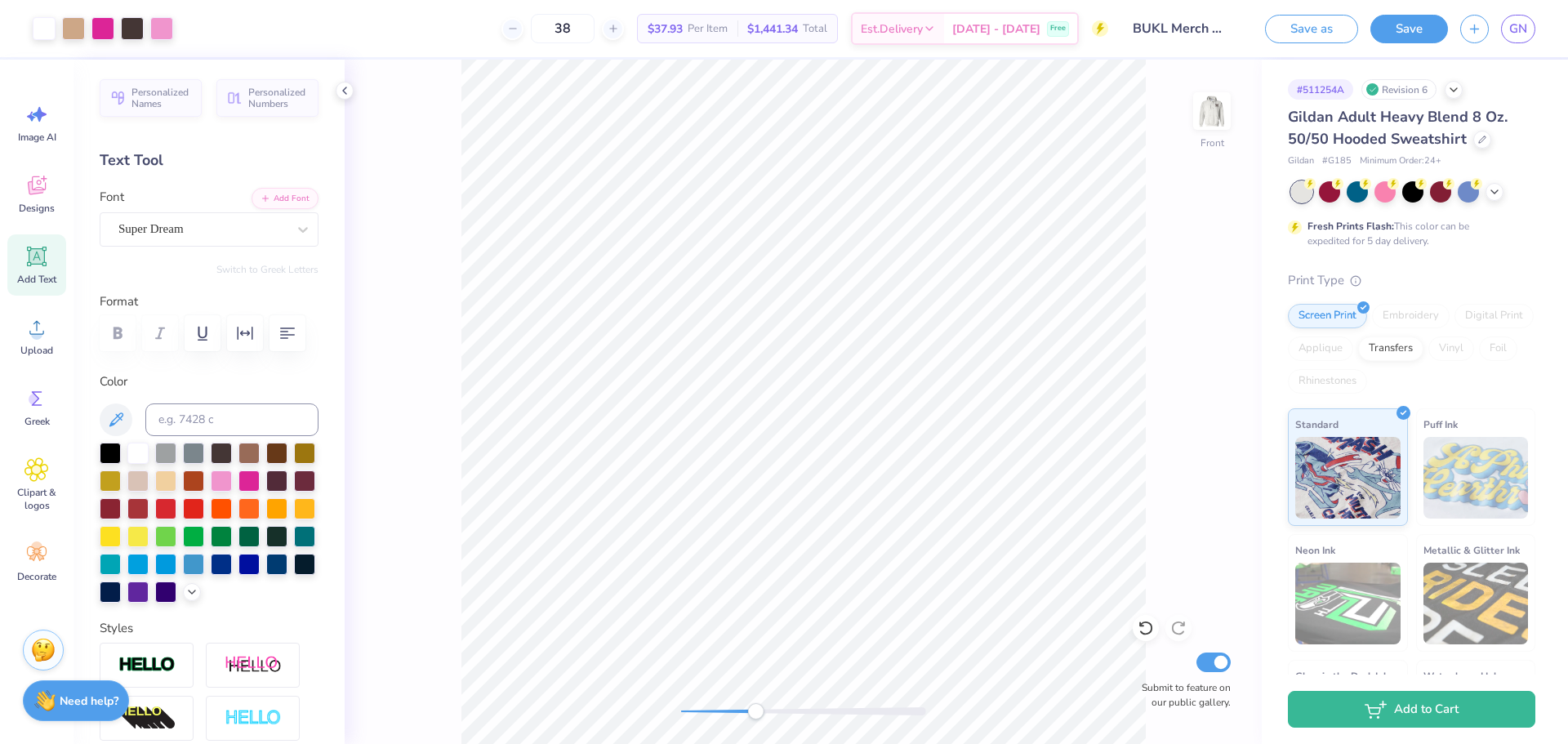
click at [748, 710] on div "Accessibility label" at bounding box center [755, 711] width 16 height 16
click at [748, 710] on div "Accessibility label" at bounding box center [748, 711] width 16 height 16
click at [740, 709] on div "Accessibility label" at bounding box center [748, 711] width 16 height 16
click at [719, 705] on div at bounding box center [803, 711] width 245 height 16
click at [748, 710] on div at bounding box center [803, 710] width 245 height 8
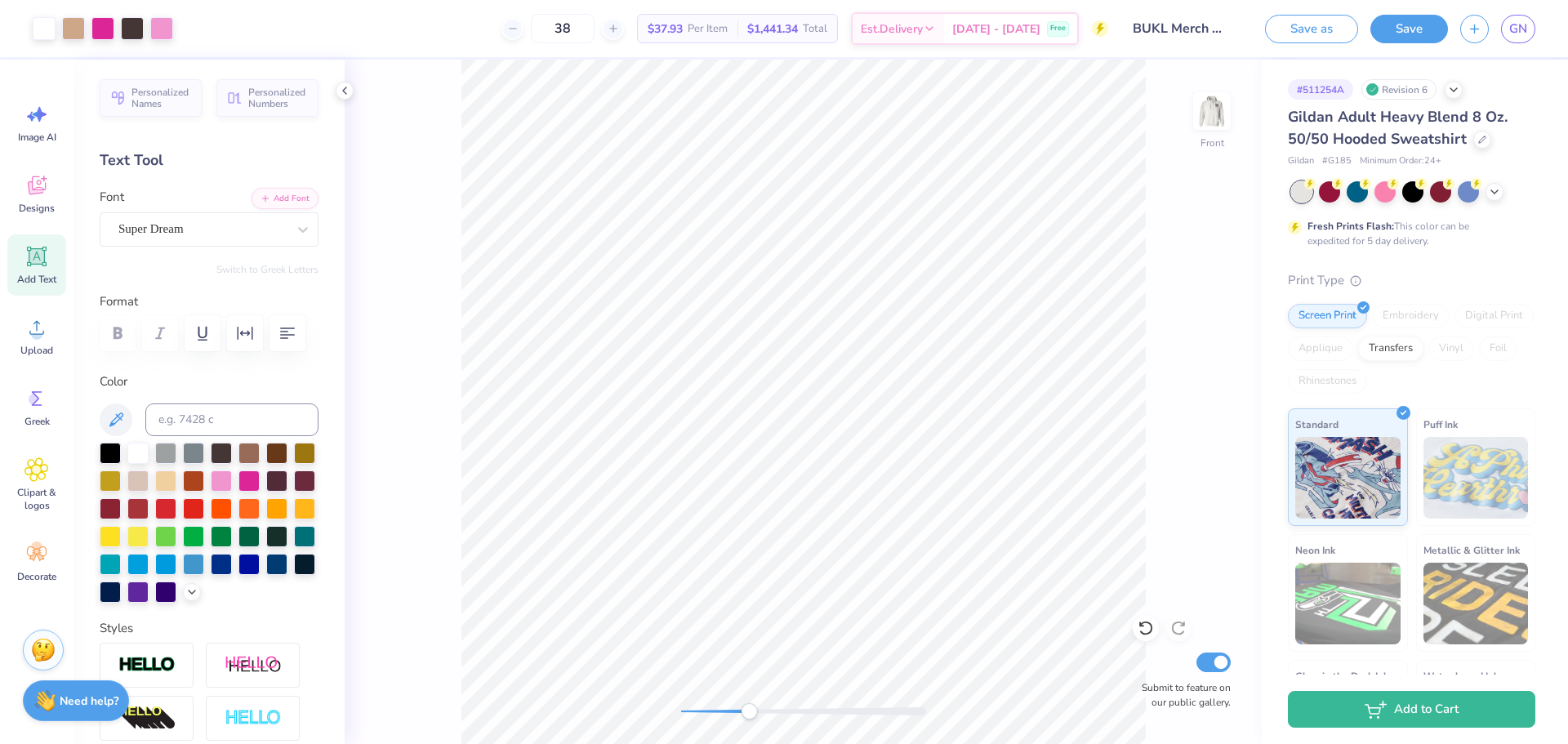
click at [728, 714] on div at bounding box center [803, 710] width 245 height 8
click at [710, 710] on div at bounding box center [803, 710] width 245 height 8
click at [693, 715] on div at bounding box center [803, 710] width 245 height 8
click at [1208, 114] on img at bounding box center [1211, 110] width 65 height 65
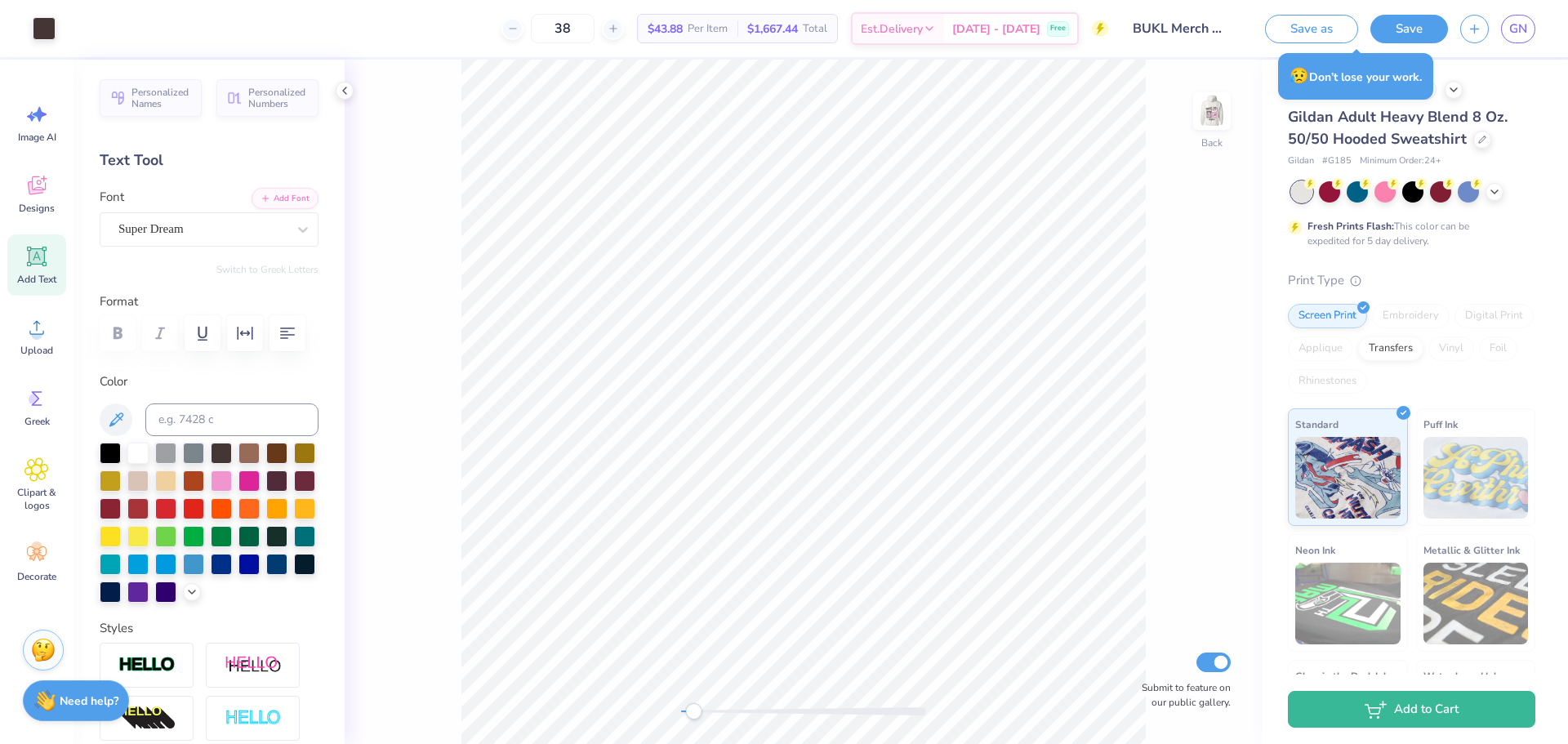
click at [795, 710] on div at bounding box center [803, 710] width 245 height 8
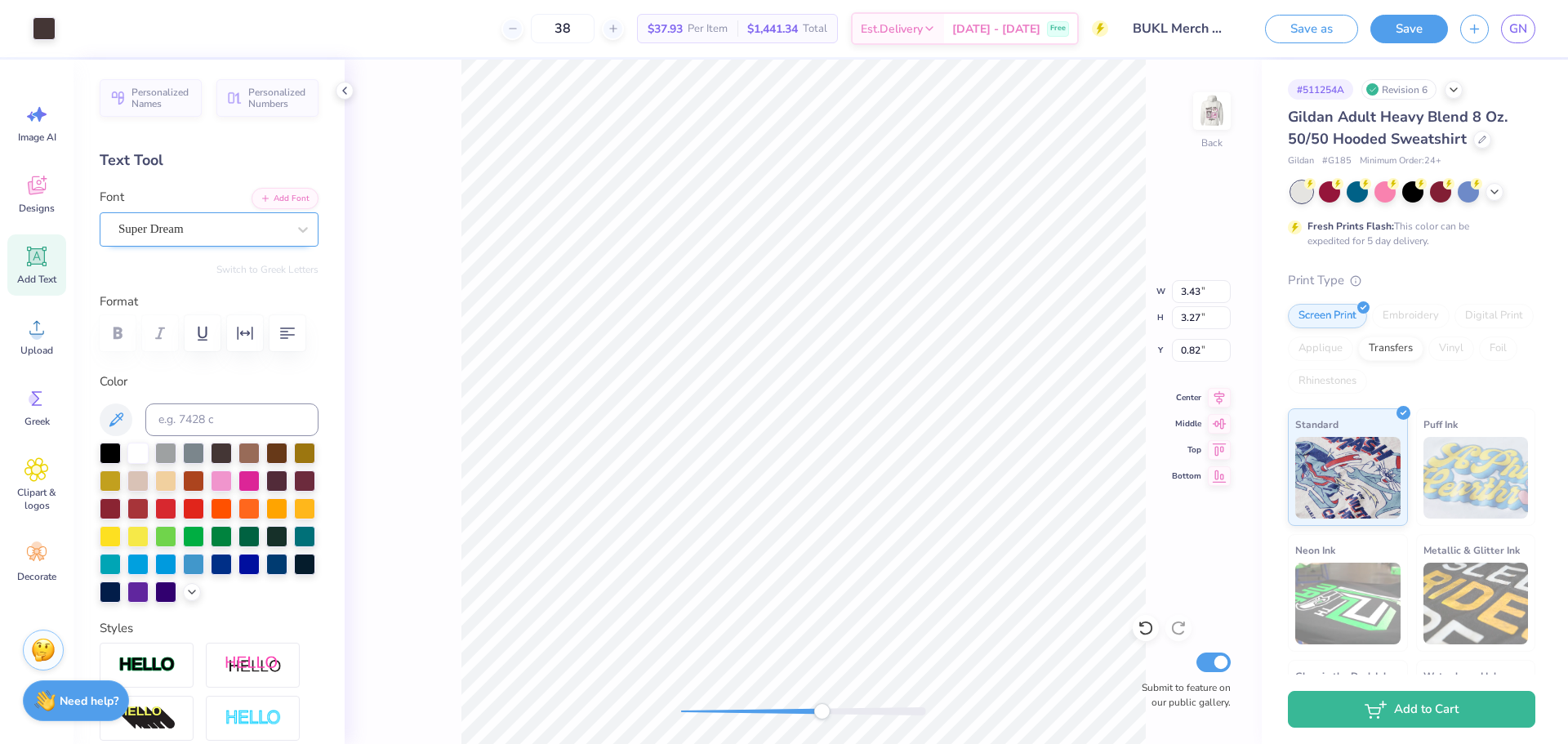
click at [271, 231] on div "Super Dream" at bounding box center [203, 228] width 172 height 25
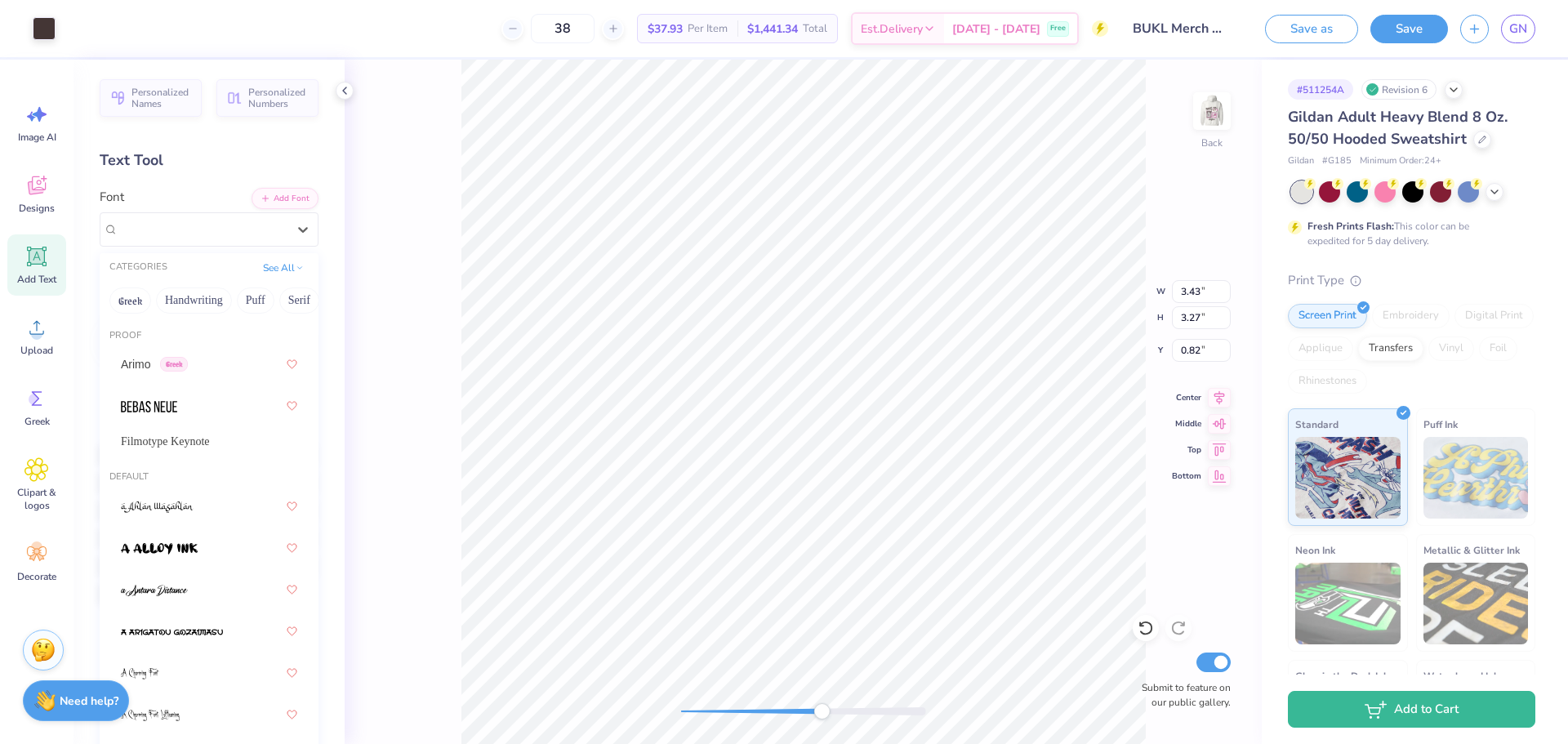
click at [373, 258] on div "Back W 3.43 3.43 " H 3.27 3.27 " Y 0.82 0.82 " Center Middle Top Bottom Submit …" at bounding box center [802, 401] width 917 height 684
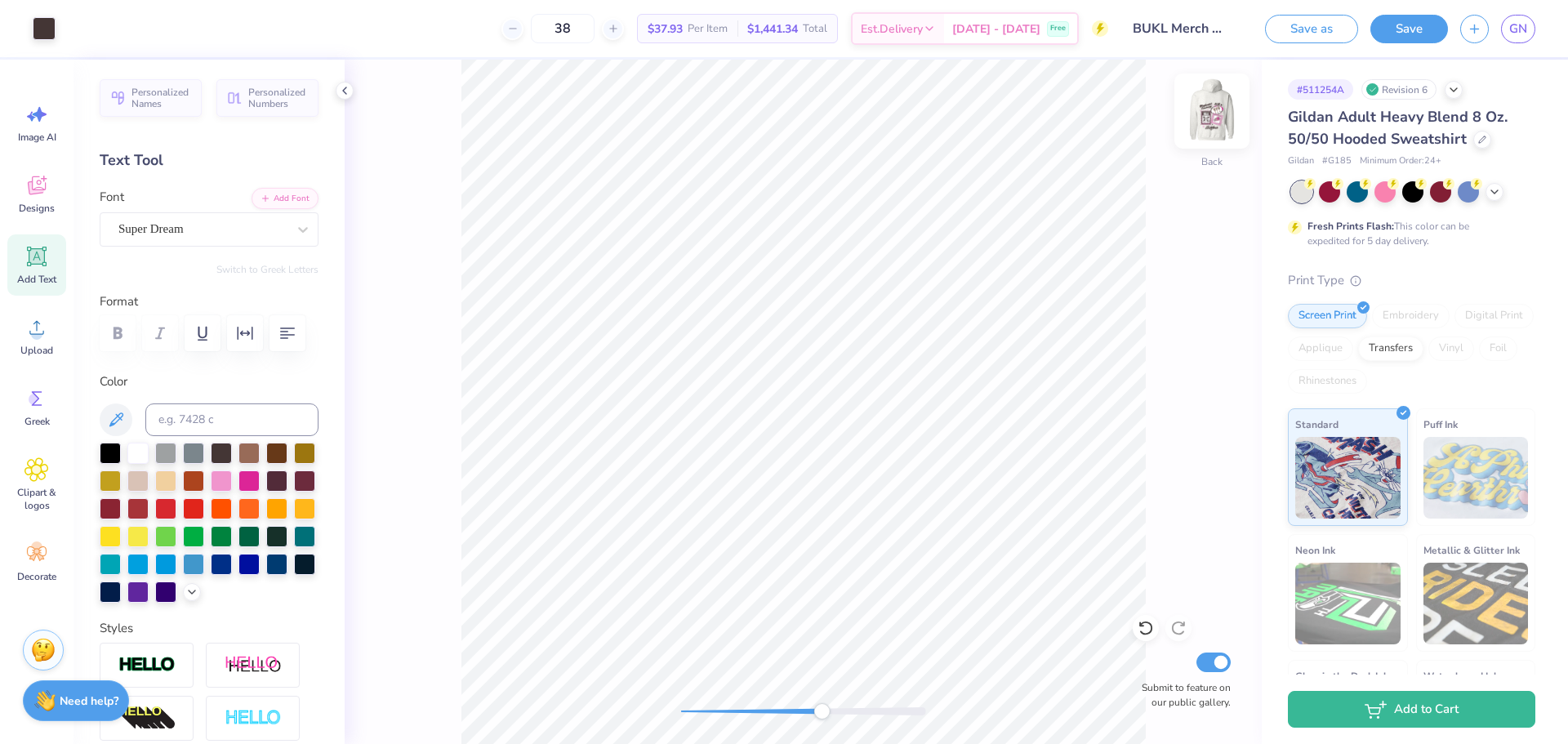
click at [1210, 101] on img at bounding box center [1211, 110] width 65 height 65
click at [726, 713] on div at bounding box center [803, 710] width 245 height 8
click at [706, 711] on div at bounding box center [803, 710] width 245 height 8
click at [1218, 129] on img at bounding box center [1211, 110] width 65 height 65
click at [763, 715] on div at bounding box center [803, 710] width 245 height 8
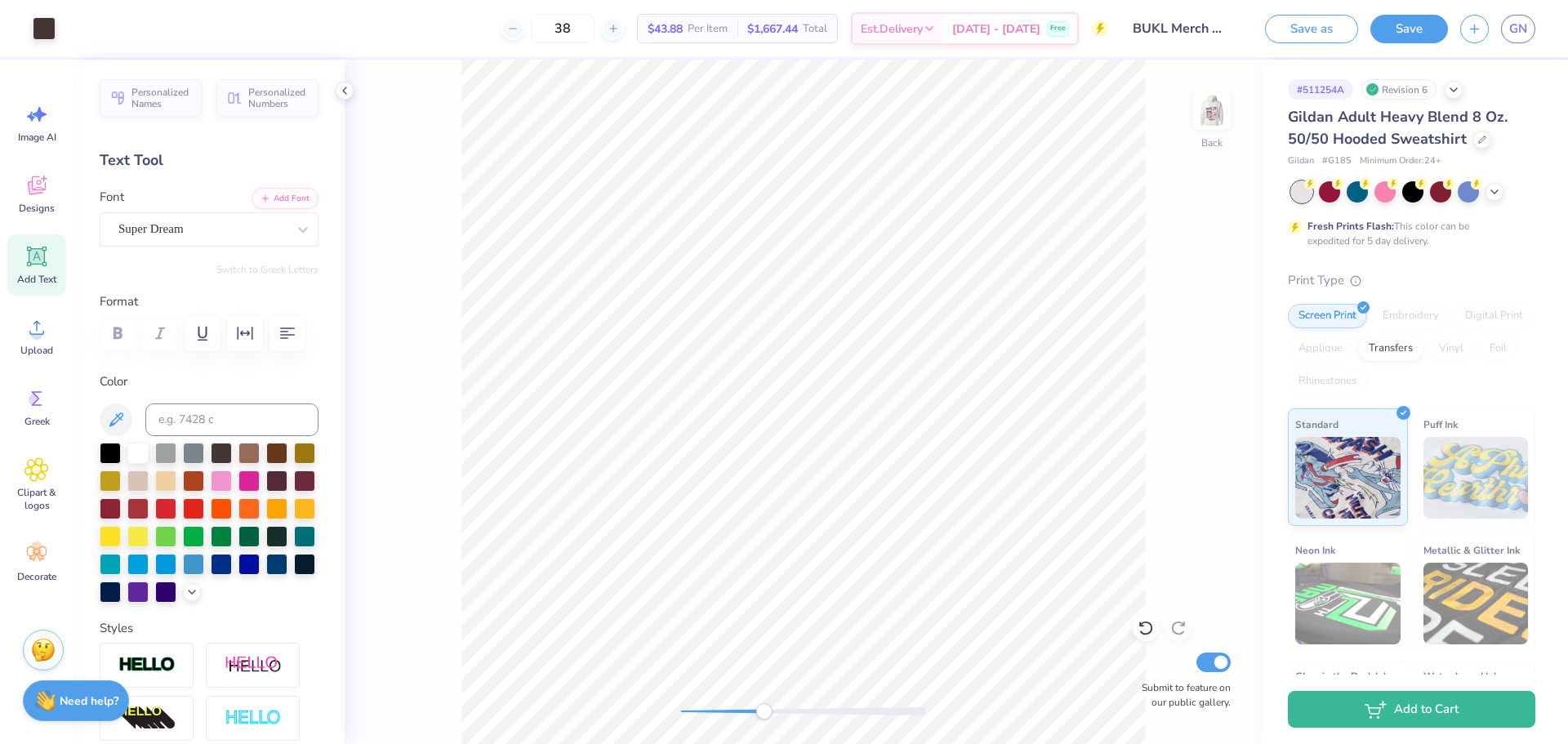
click at [54, 263] on div "Add Text" at bounding box center [36, 264] width 59 height 62
type input "3.43"
type input "3.27"
type input "0.82"
type input "6.48"
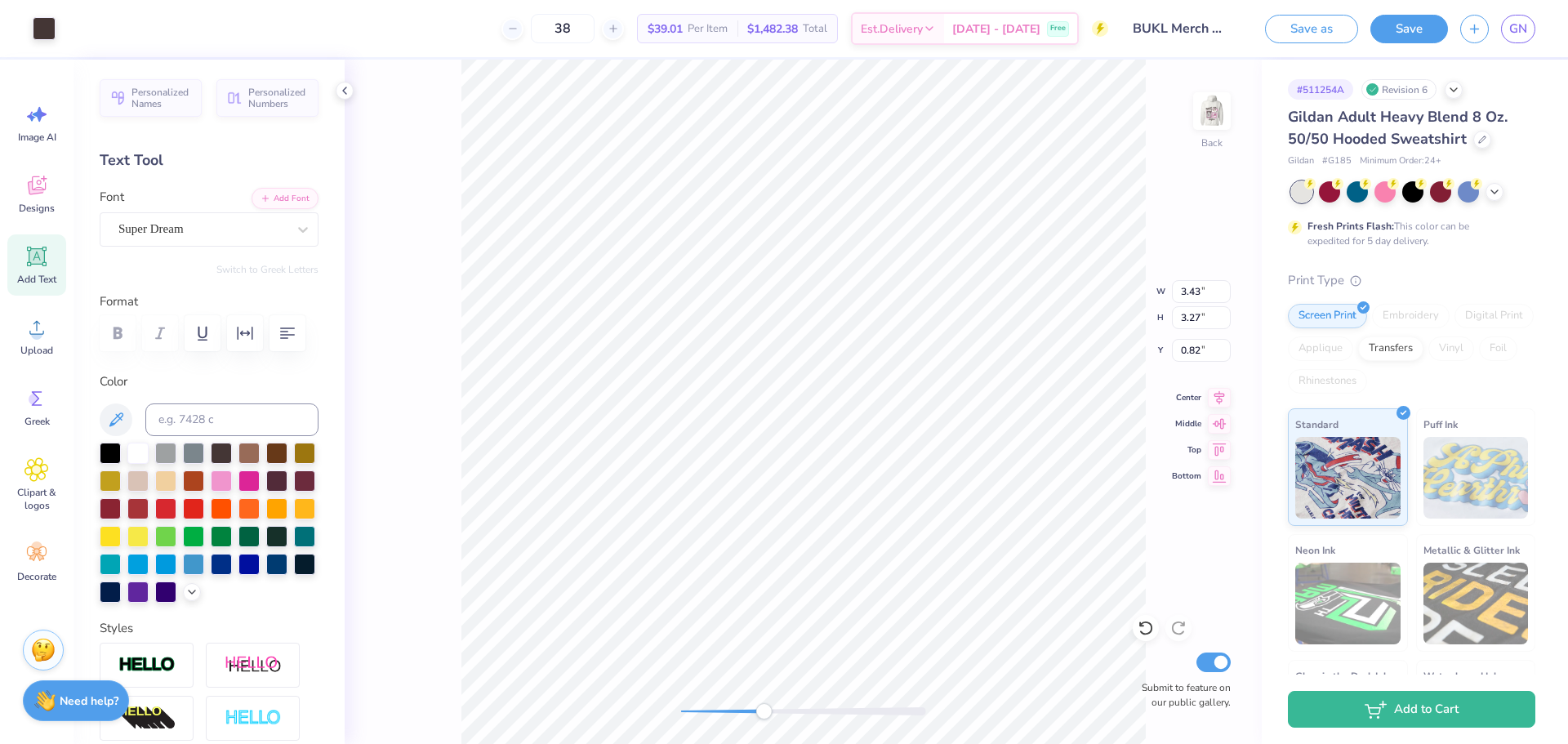
type input "1.88"
type input "6.31"
type textarea "T"
type textarea "l"
click at [223, 454] on div at bounding box center [221, 451] width 21 height 21
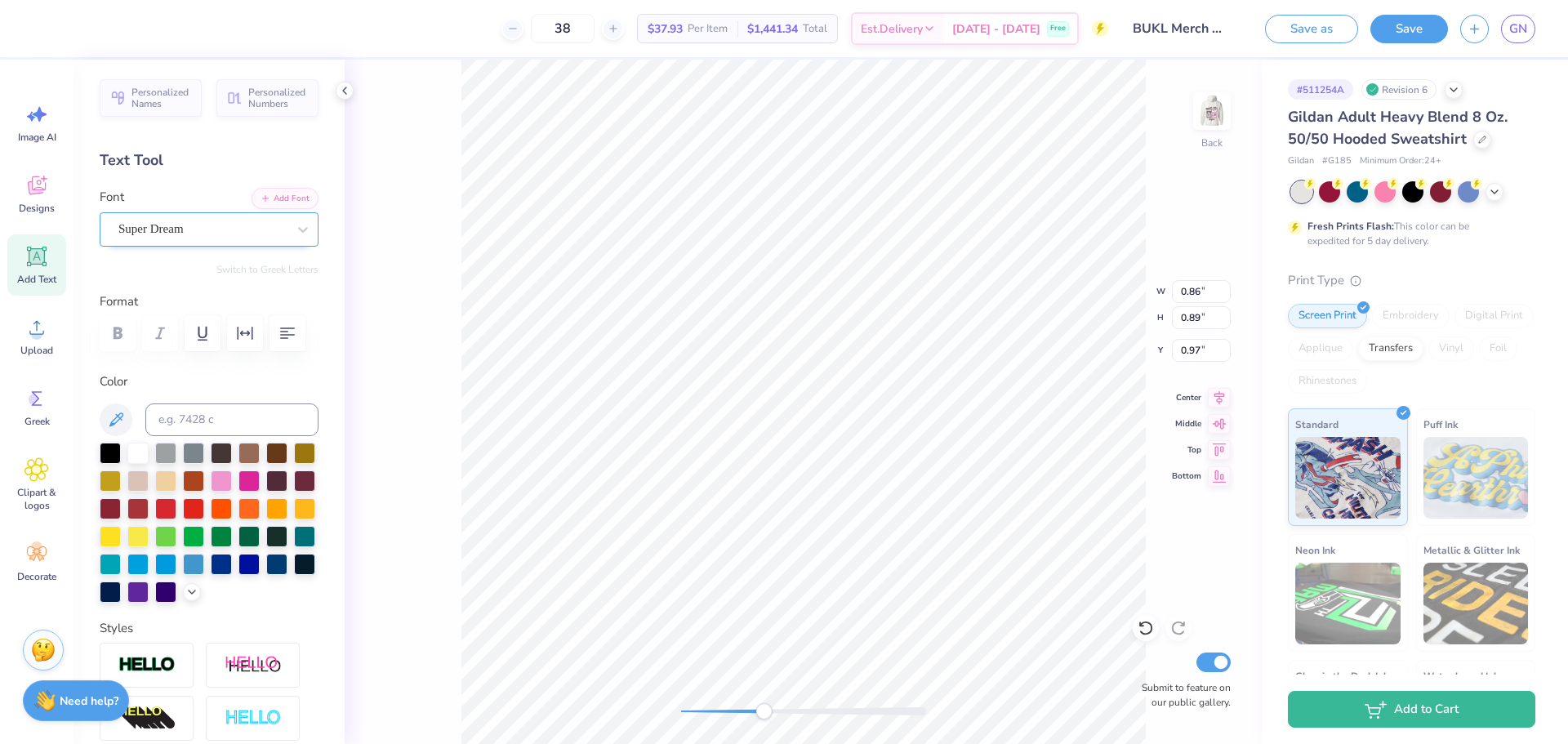
click at [267, 230] on div "Super Dream" at bounding box center [203, 228] width 172 height 25
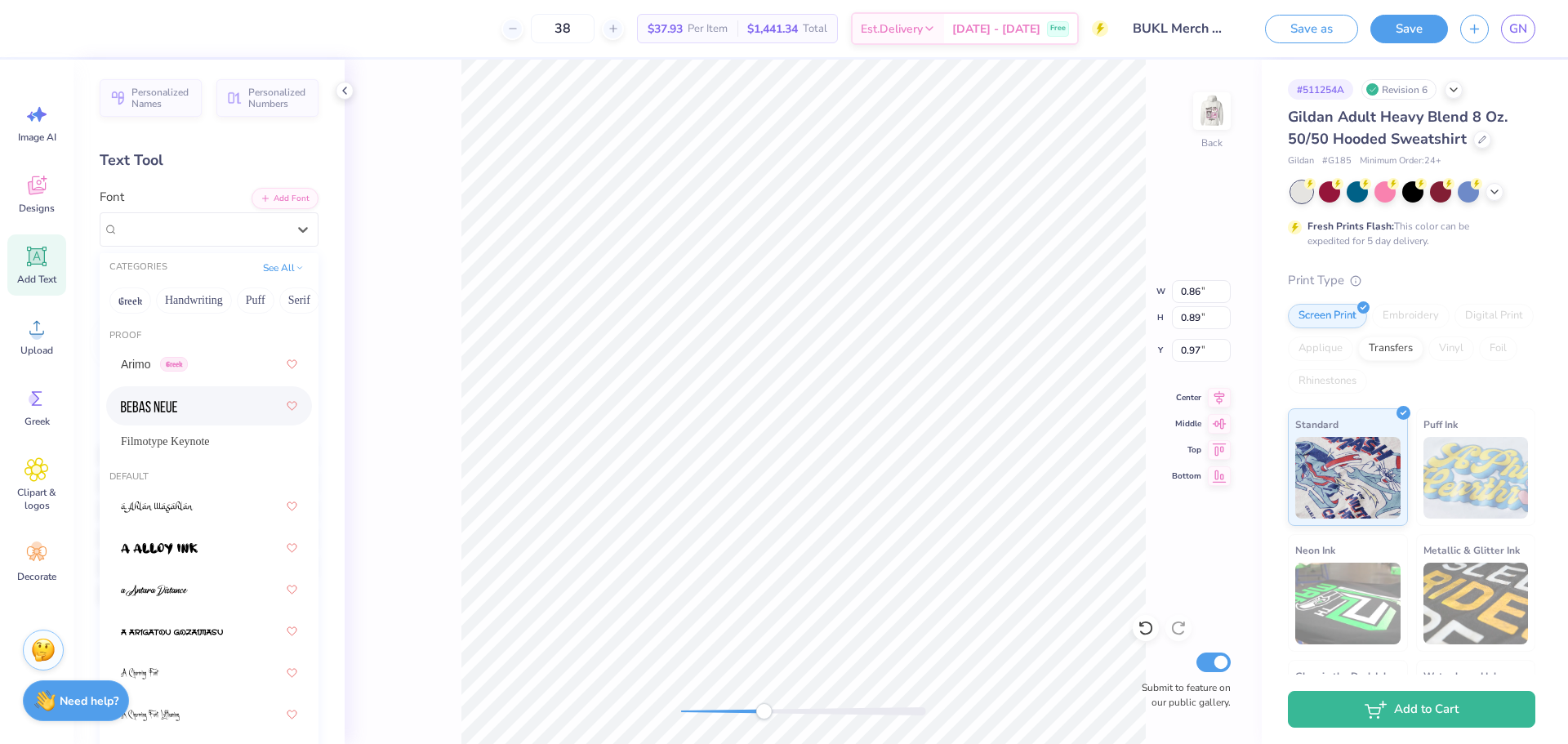
click at [239, 412] on div at bounding box center [208, 406] width 176 height 29
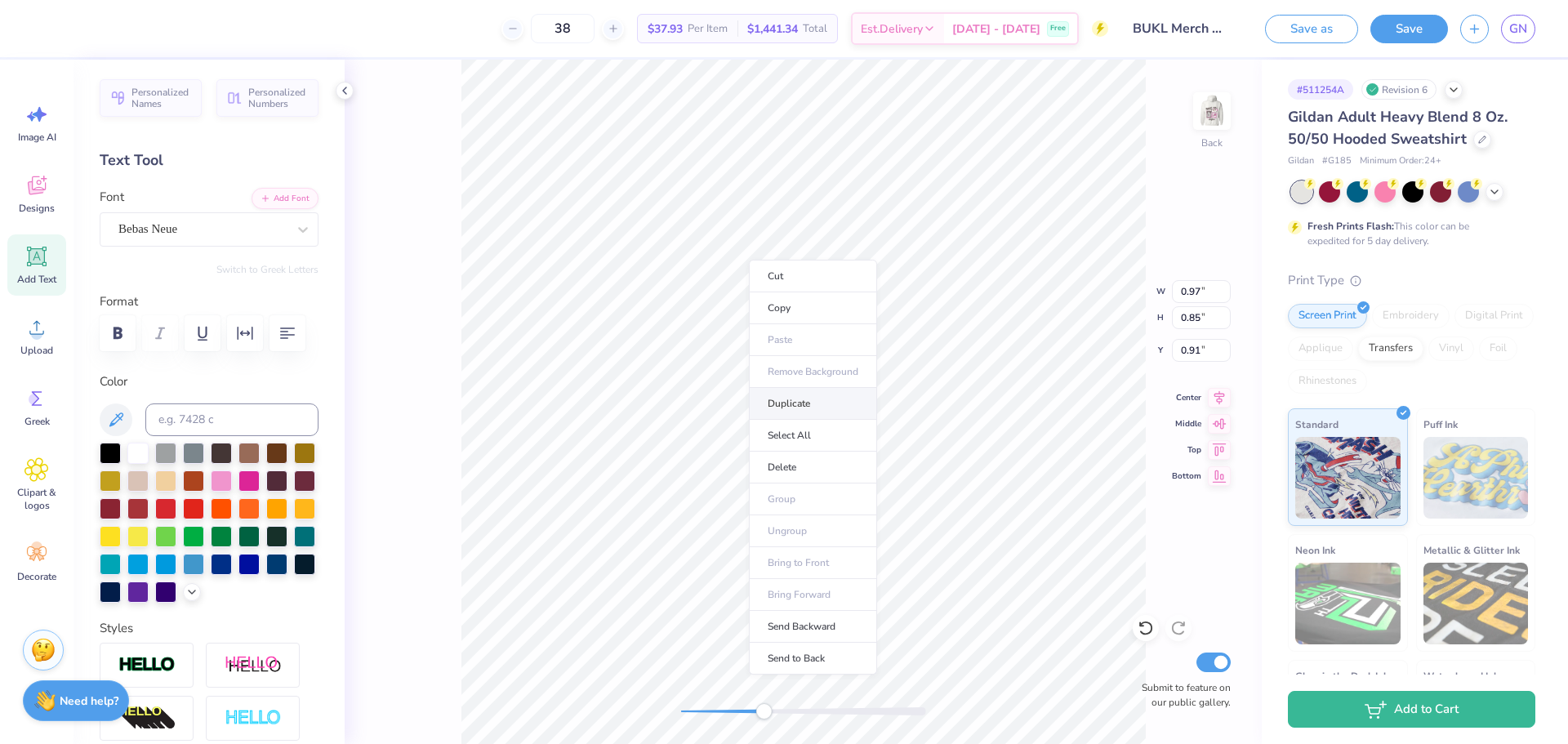
click at [805, 397] on li "Duplicate" at bounding box center [813, 403] width 128 height 32
type input "1.92"
click at [212, 227] on div "Bebas Neue" at bounding box center [203, 228] width 172 height 25
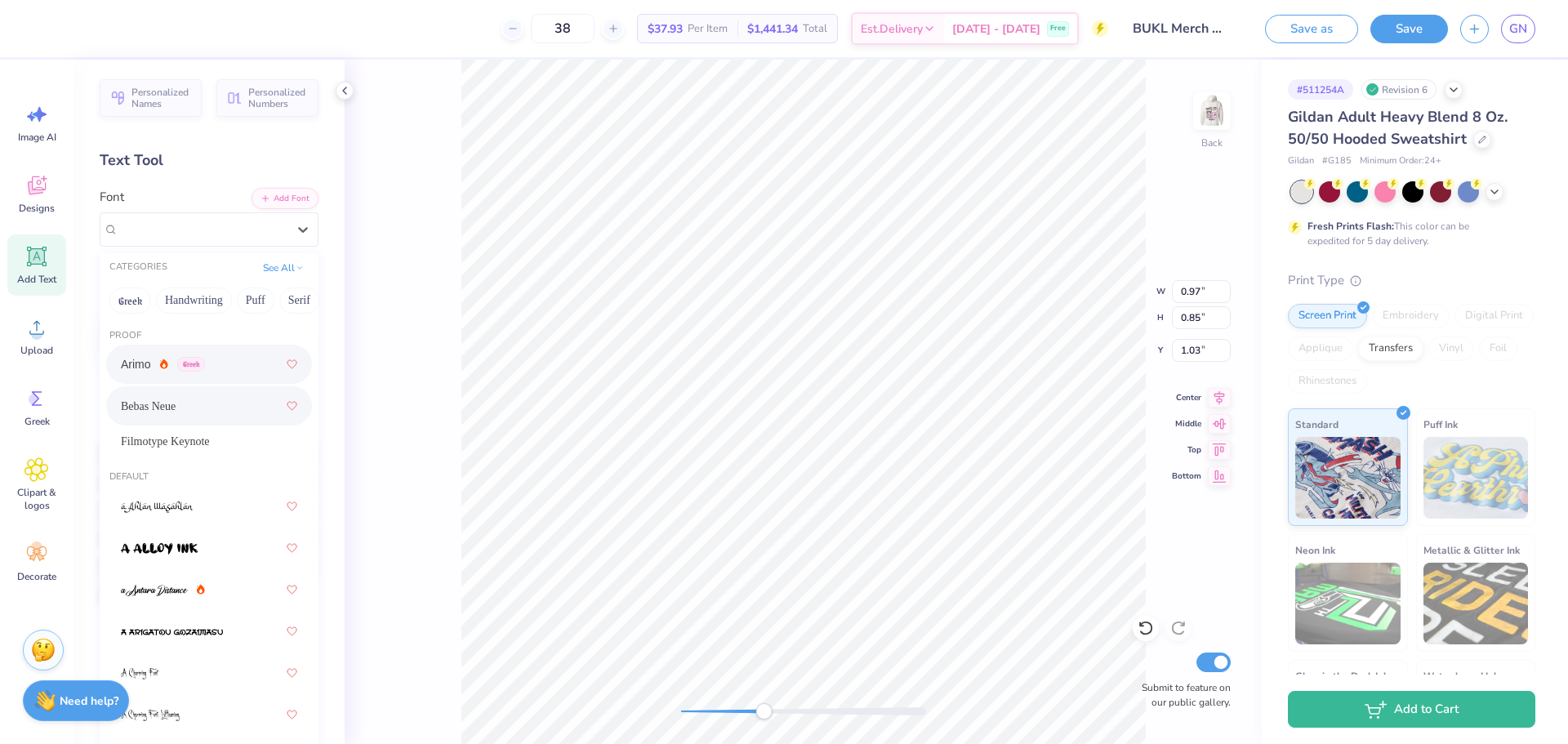
click at [212, 368] on div "Arimo Greek" at bounding box center [208, 364] width 176 height 29
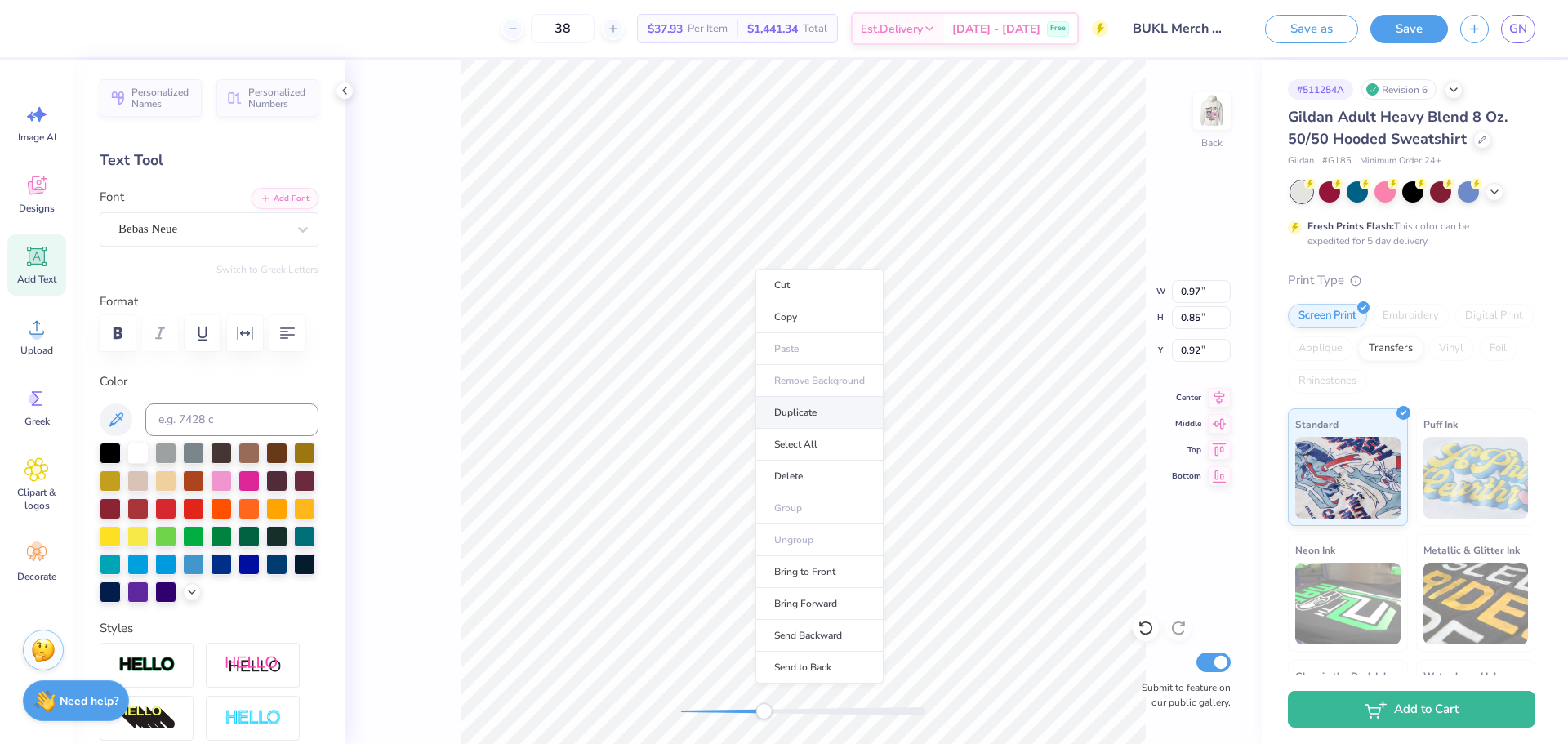
click at [809, 397] on li "Duplicate" at bounding box center [820, 413] width 128 height 32
type input "1.92"
click at [194, 223] on div "Bebas Neue" at bounding box center [203, 228] width 172 height 25
click at [816, 423] on li "Duplicate" at bounding box center [830, 425] width 128 height 32
type input "1.92"
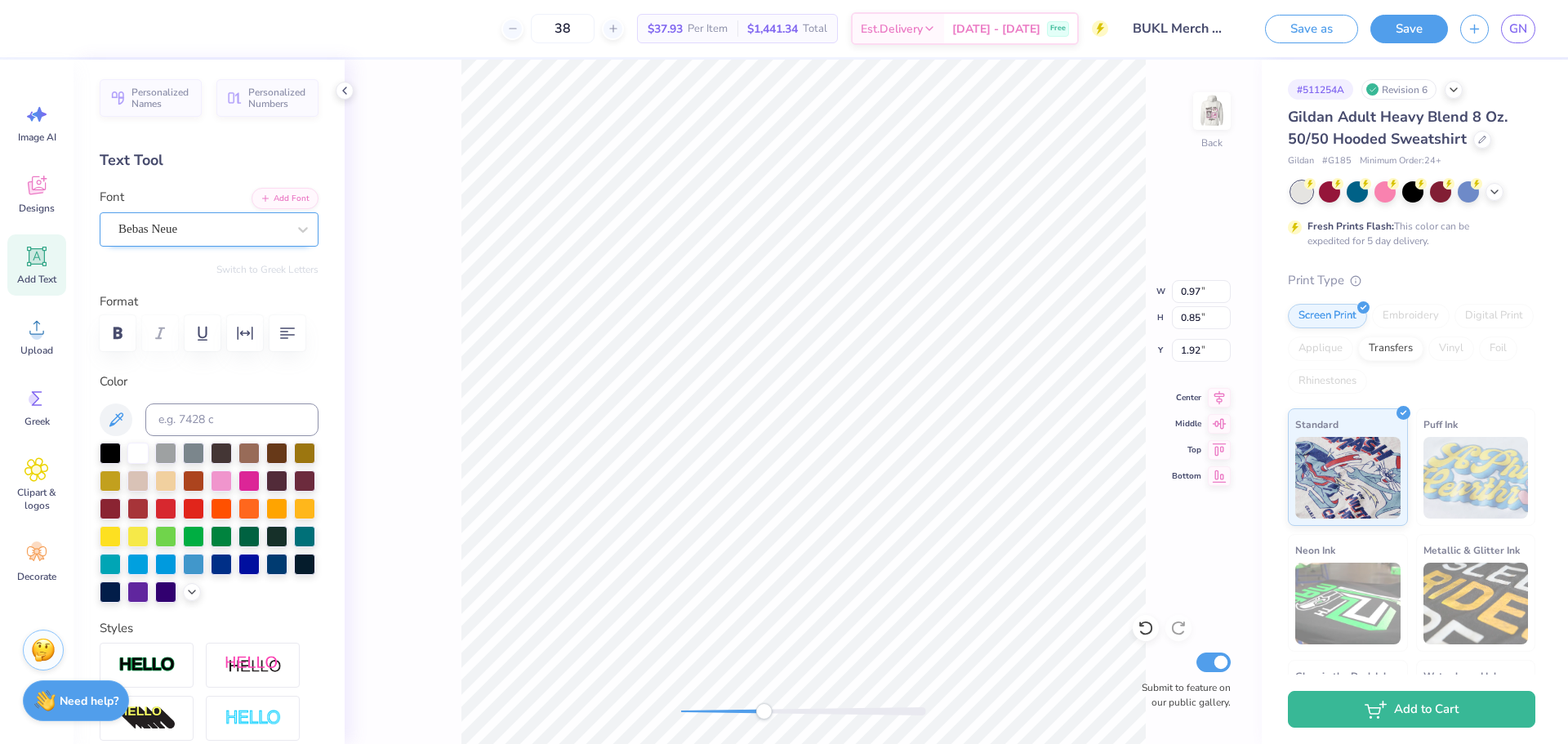
click at [167, 237] on div "Bebas Neue" at bounding box center [203, 228] width 172 height 25
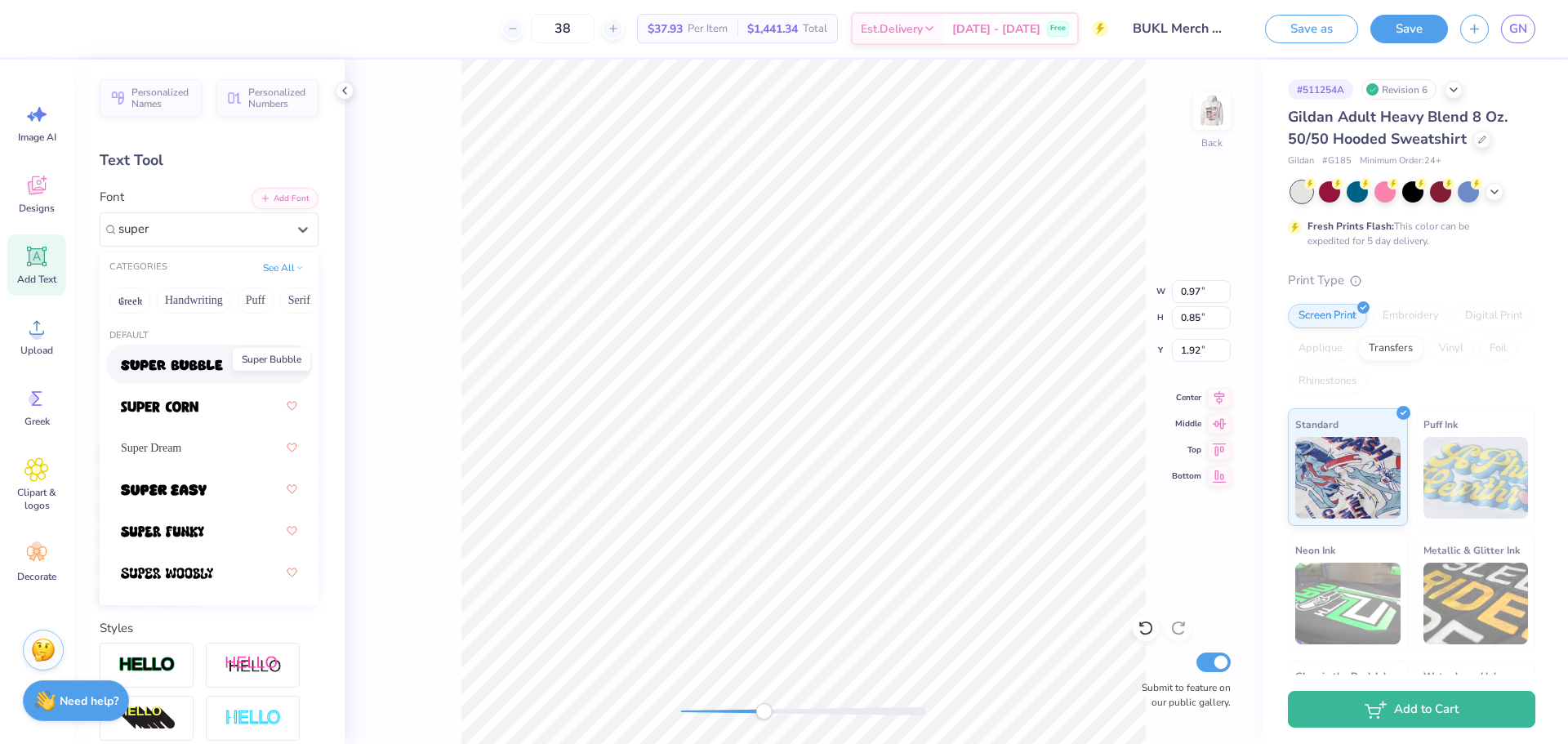
click at [214, 363] on img at bounding box center [172, 364] width 102 height 11
type input "super"
